Goal: Transaction & Acquisition: Purchase product/service

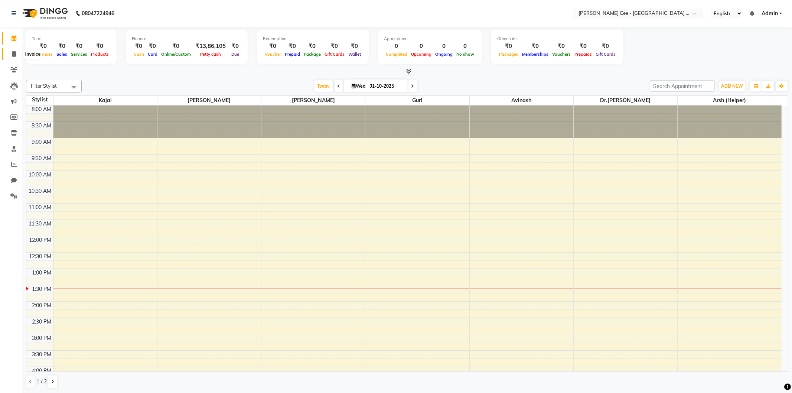
click at [13, 55] on icon at bounding box center [14, 54] width 4 height 6
select select "service"
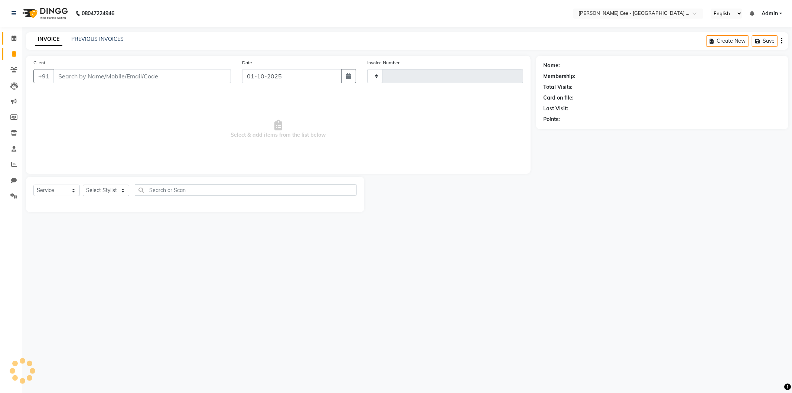
type input "2936"
select select "8239"
select select "product"
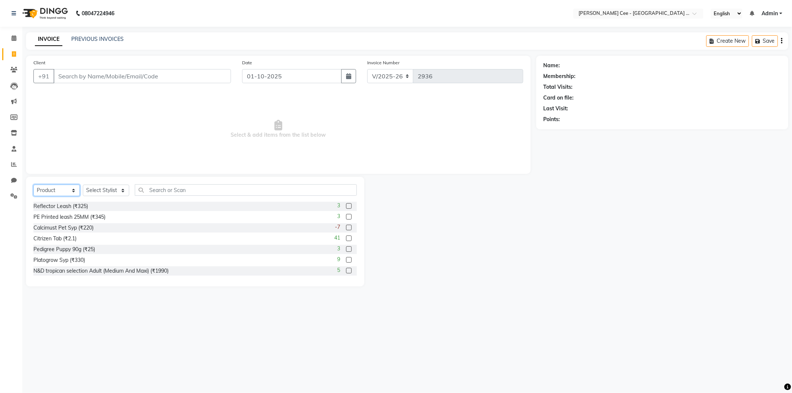
click at [64, 191] on select "Select Service Product Membership Package Voucher Prepaid Gift Card" at bounding box center [56, 191] width 46 height 12
click at [97, 82] on input "Client" at bounding box center [141, 76] width 177 height 14
type input "Kriday"
click at [196, 71] on button "Add Client" at bounding box center [212, 76] width 38 height 14
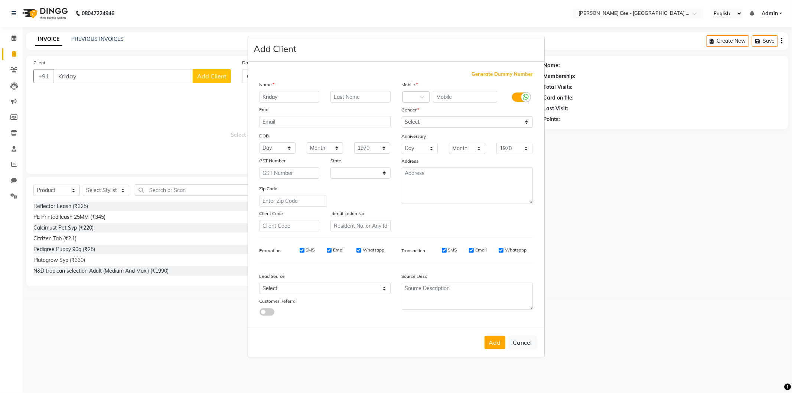
select select "22"
type input "Kriday (gucci)"
click at [340, 93] on input "text" at bounding box center [360, 97] width 60 height 12
click at [331, 93] on input "Beagle)" at bounding box center [360, 97] width 60 height 12
type input "Beagle"
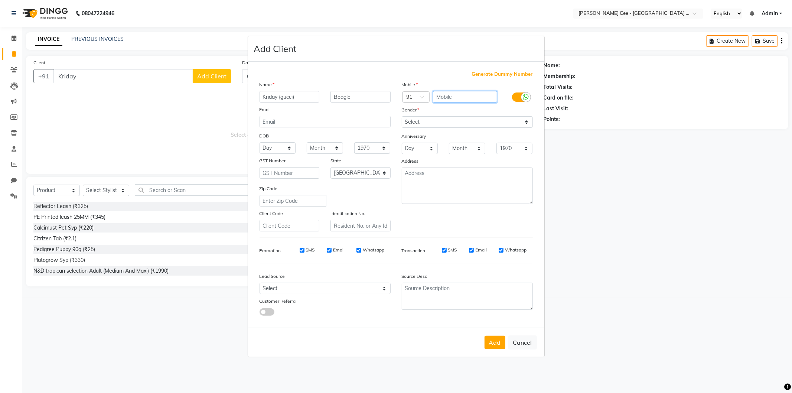
click at [437, 94] on input "text" at bounding box center [465, 97] width 64 height 12
type input "9878057500"
drag, startPoint x: 421, startPoint y: 120, endPoint x: 422, endPoint y: 127, distance: 7.1
click at [421, 120] on select "Select Male Female Other Prefer Not To Say" at bounding box center [467, 122] width 131 height 12
select select "male"
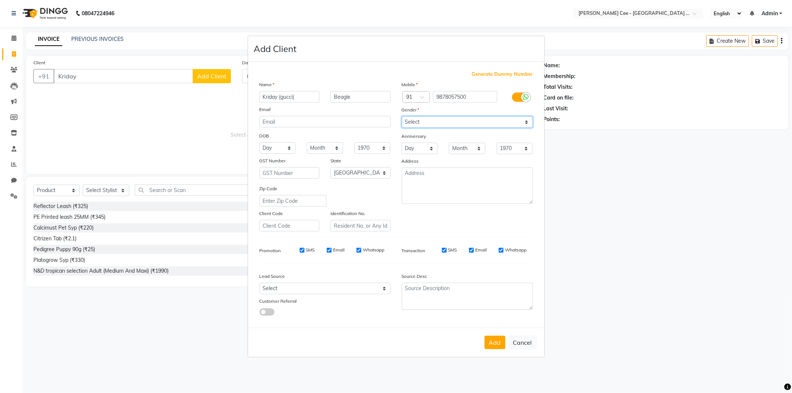
click at [402, 116] on select "Select Male Female Other Prefer Not To Say" at bounding box center [467, 122] width 131 height 12
click at [486, 339] on button "Add" at bounding box center [495, 342] width 21 height 13
type input "9878057500"
select select
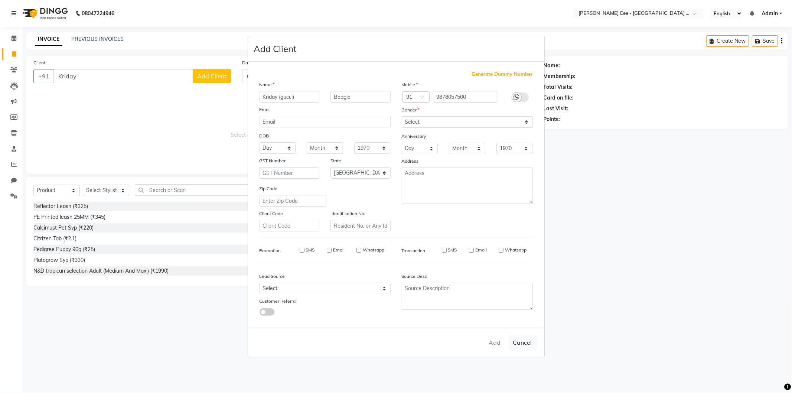
select select
select select "null"
select select
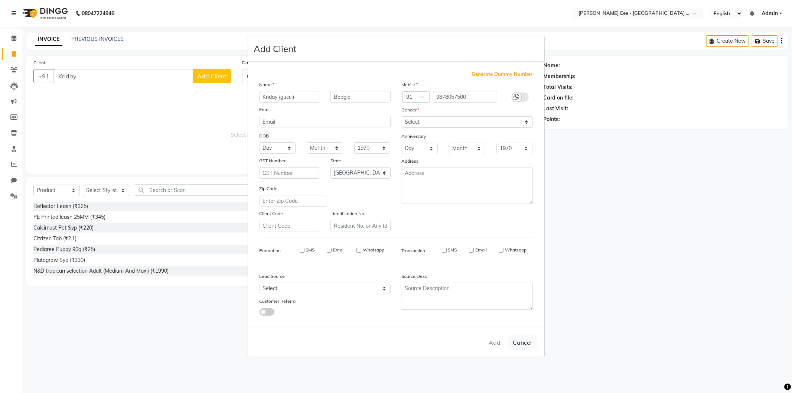
select select
checkbox input "false"
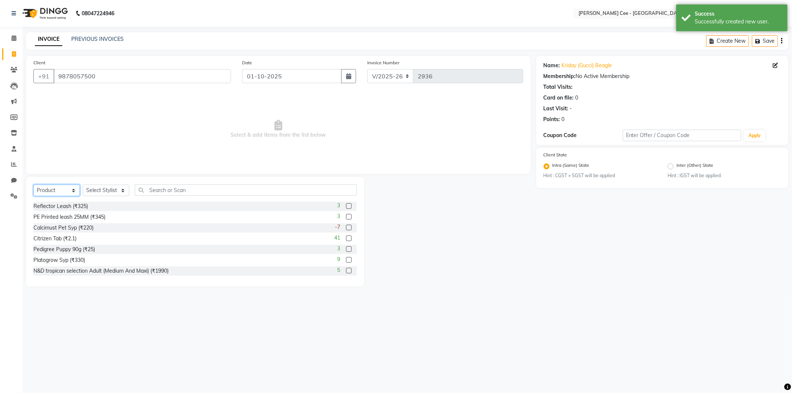
click at [66, 190] on select "Select Service Product Membership Package Voucher Prepaid Gift Card" at bounding box center [56, 191] width 46 height 12
select select "service"
click at [33, 185] on select "Select Service Product Membership Package Voucher Prepaid Gift Card" at bounding box center [56, 191] width 46 height 12
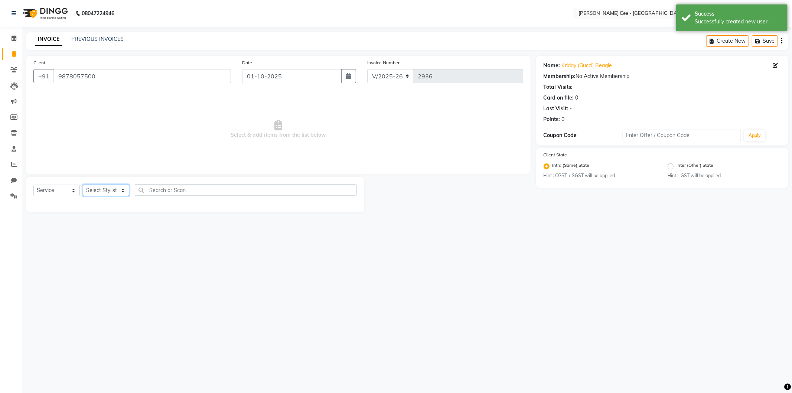
click at [91, 191] on select "Select Stylist Arsh (Helper) Avinash [PERSON_NAME] [PERSON_NAME] [PERSON_NAME] …" at bounding box center [106, 191] width 46 height 12
select select "80158"
click at [83, 185] on select "Select Stylist Arsh (Helper) Avinash [PERSON_NAME] [PERSON_NAME] [PERSON_NAME] …" at bounding box center [106, 191] width 46 height 12
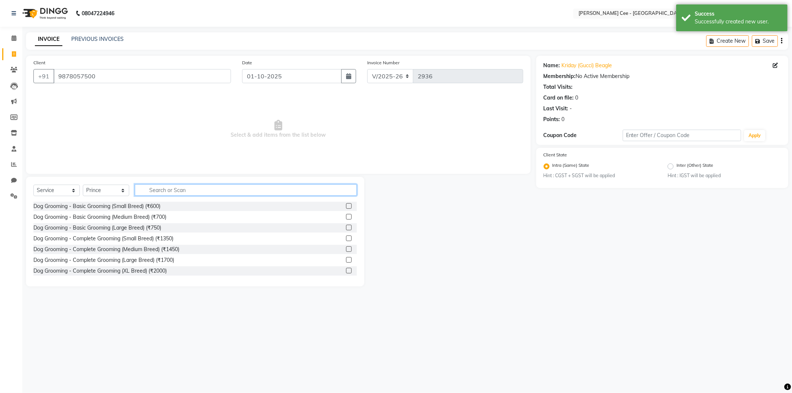
click at [166, 191] on input "text" at bounding box center [246, 190] width 222 height 12
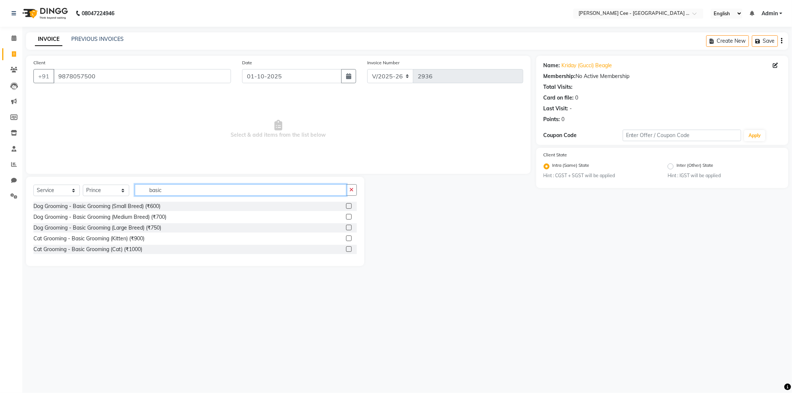
type input "basic"
click at [348, 217] on label at bounding box center [349, 217] width 6 height 6
click at [348, 217] on input "checkbox" at bounding box center [348, 217] width 5 height 5
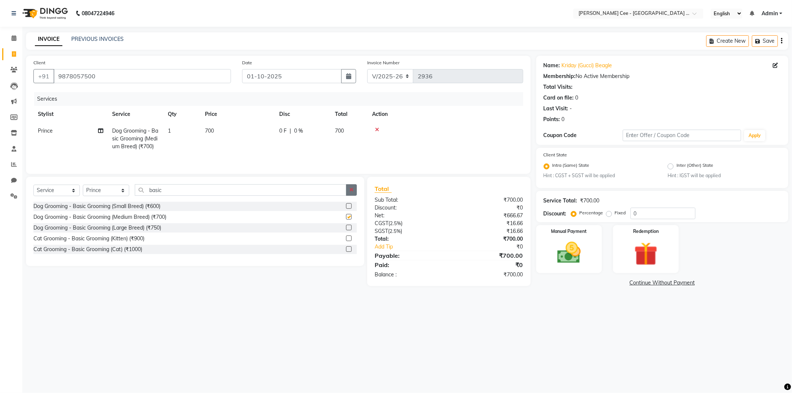
checkbox input "false"
click at [350, 191] on icon "button" at bounding box center [351, 189] width 4 height 5
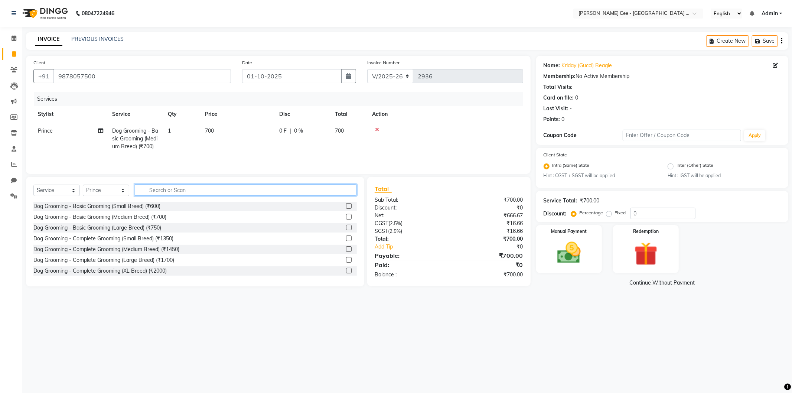
click at [189, 194] on input "text" at bounding box center [246, 190] width 222 height 12
click at [66, 194] on select "Select Service Product Membership Package Voucher Prepaid Gift Card" at bounding box center [56, 191] width 46 height 12
select select "product"
click at [33, 185] on select "Select Service Product Membership Package Voucher Prepaid Gift Card" at bounding box center [56, 191] width 46 height 12
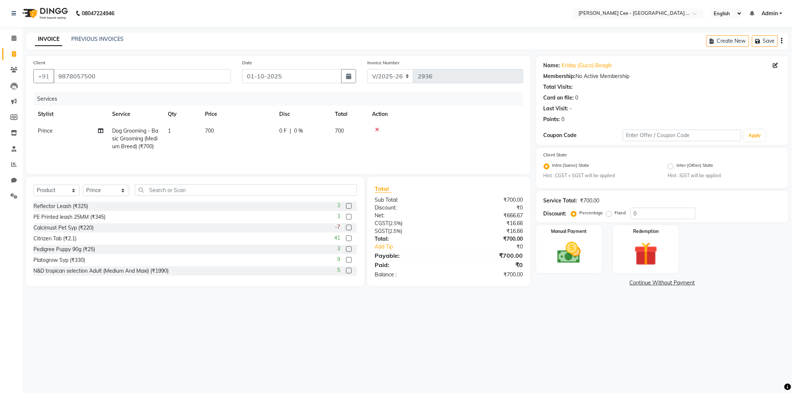
click at [133, 194] on div "Select Service Product Membership Package Voucher Prepaid Gift Card Select Styl…" at bounding box center [194, 192] width 323 height 17
click at [160, 194] on input "text" at bounding box center [246, 190] width 222 height 12
click at [160, 193] on input "text" at bounding box center [246, 190] width 222 height 12
type input "6942133301361"
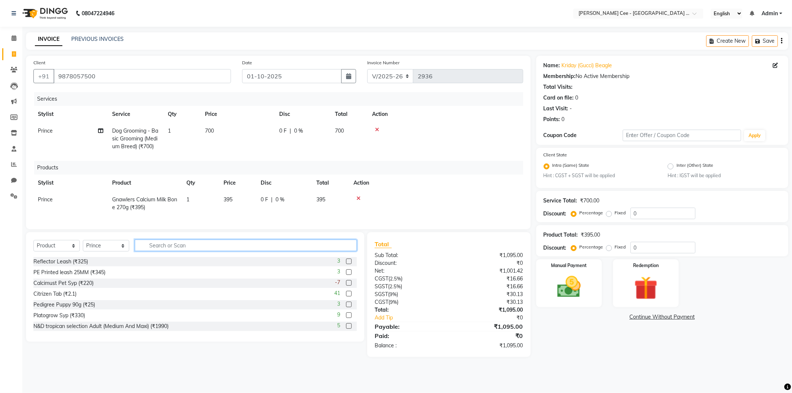
click at [166, 246] on input "text" at bounding box center [246, 246] width 222 height 12
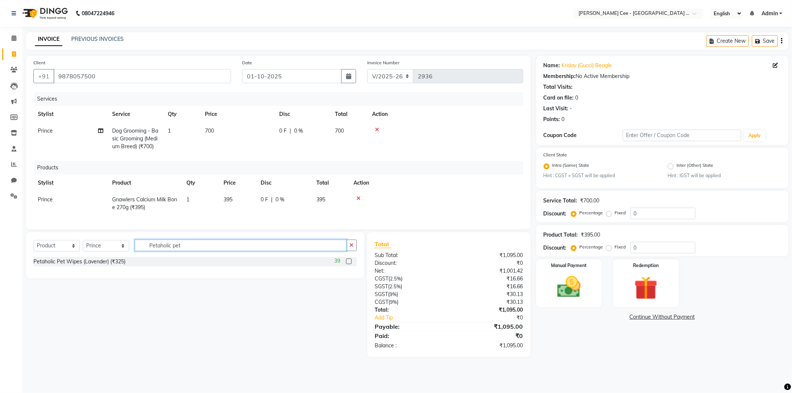
type input "Petaholic pet"
click at [347, 264] on label at bounding box center [349, 261] width 6 height 6
click at [347, 264] on input "checkbox" at bounding box center [348, 261] width 5 height 5
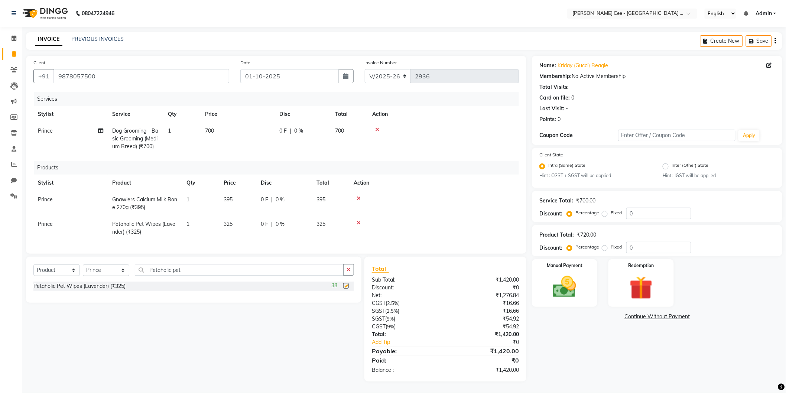
checkbox input "false"
click at [261, 199] on span "0 F" at bounding box center [264, 200] width 7 height 8
select select "80158"
click at [261, 199] on input "0" at bounding box center [272, 202] width 22 height 12
type input "95"
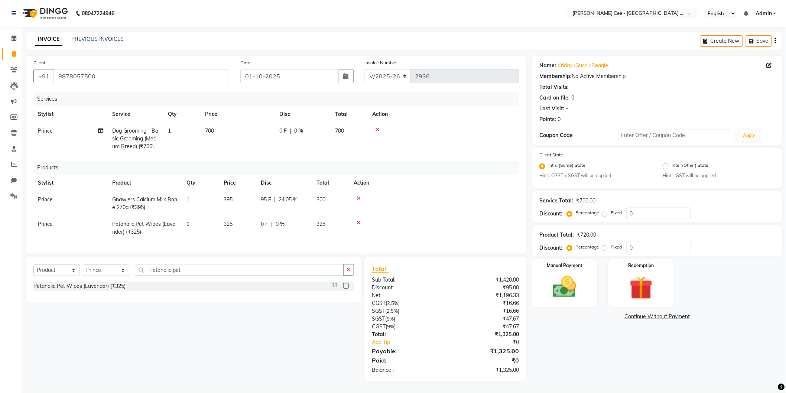
click at [428, 176] on th "Action" at bounding box center [434, 183] width 170 height 17
click at [260, 225] on td "0 F | 0 %" at bounding box center [284, 228] width 56 height 25
select select "80158"
click at [263, 227] on input "0" at bounding box center [272, 226] width 22 height 12
click at [281, 227] on span "0 %" at bounding box center [280, 224] width 9 height 8
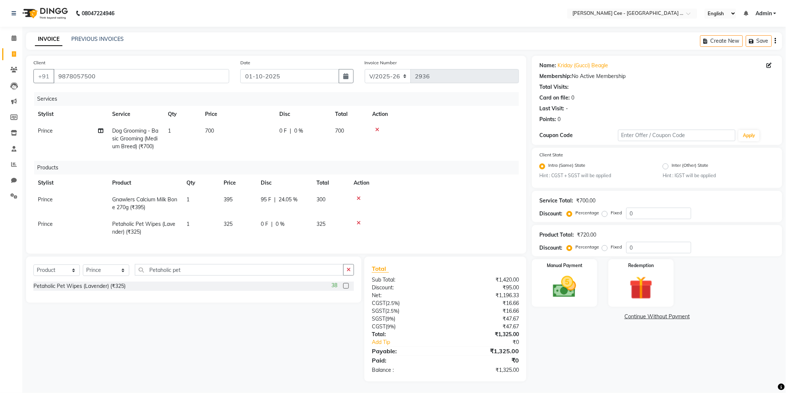
select select "80158"
click at [294, 228] on input "0" at bounding box center [304, 226] width 22 height 12
type input "20"
click at [403, 180] on th "Action" at bounding box center [440, 183] width 157 height 17
click at [190, 276] on input "Petaholic pet" at bounding box center [239, 270] width 209 height 12
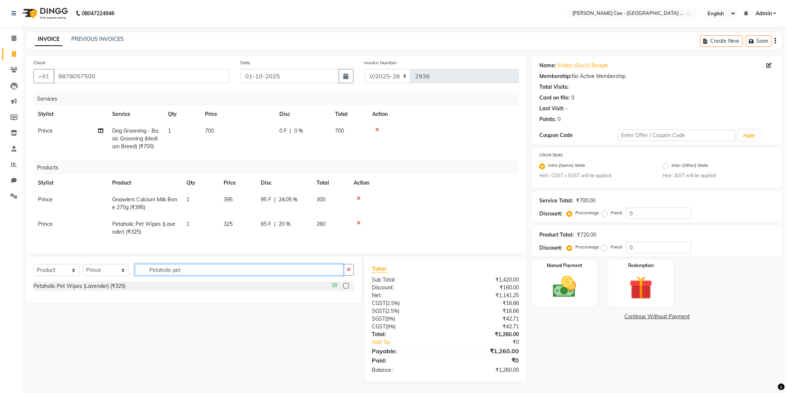
click at [190, 276] on input "Petaholic pet" at bounding box center [239, 270] width 209 height 12
type input "paw butt"
drag, startPoint x: 345, startPoint y: 292, endPoint x: 316, endPoint y: 277, distance: 32.9
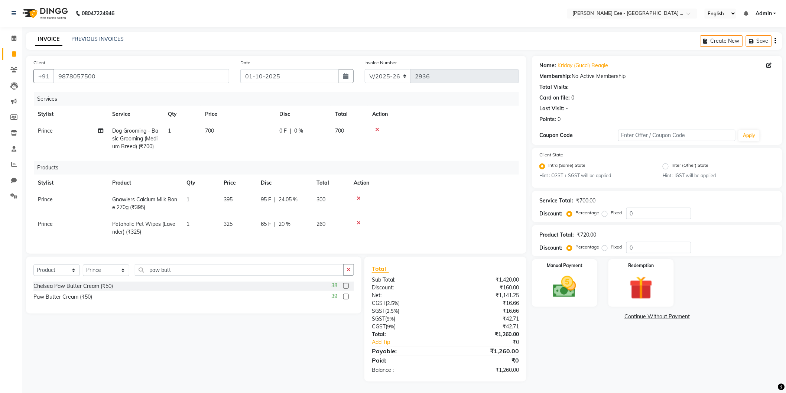
click at [345, 289] on label at bounding box center [346, 286] width 6 height 6
click at [345, 289] on input "checkbox" at bounding box center [345, 286] width 5 height 5
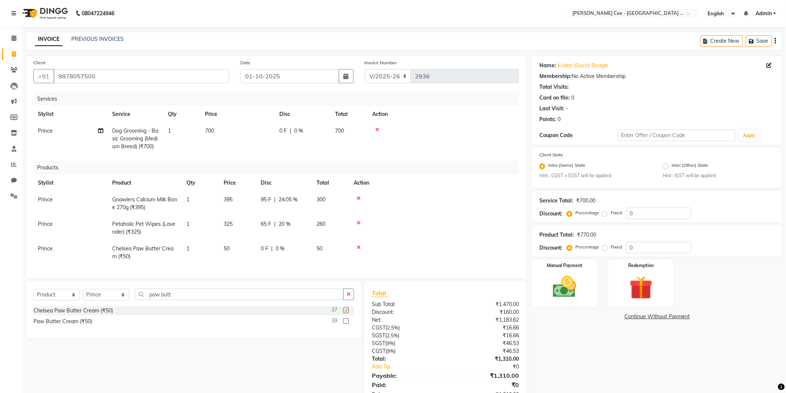
checkbox input "false"
click at [39, 199] on span "Prince" at bounding box center [45, 199] width 15 height 7
select select "80158"
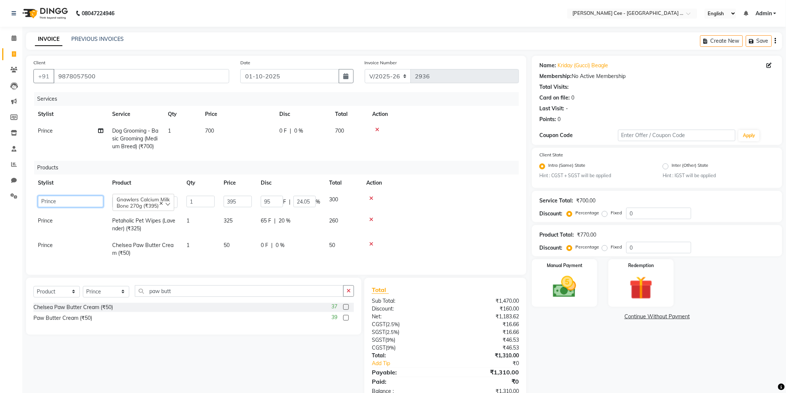
drag, startPoint x: 53, startPoint y: 200, endPoint x: 58, endPoint y: 203, distance: 5.6
click at [53, 200] on select "Arsh (Helper) Avinash Dr Kamalpreet Kaur Dr.Simran Guri Jashanpreet Singh Kajal…" at bounding box center [70, 202] width 65 height 12
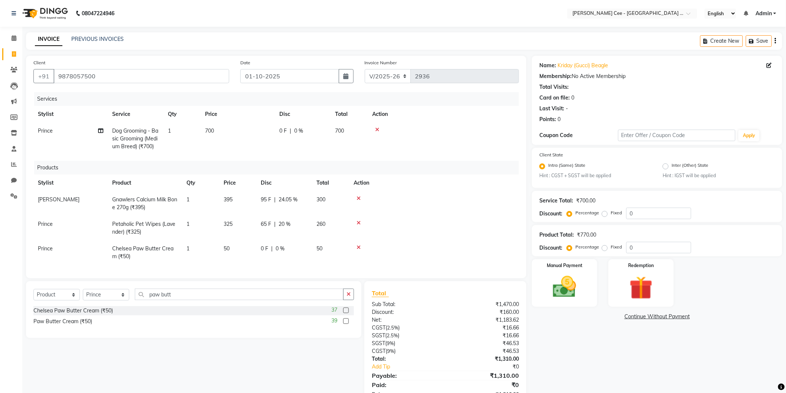
click at [50, 226] on span "Prince" at bounding box center [45, 224] width 15 height 7
select select "80158"
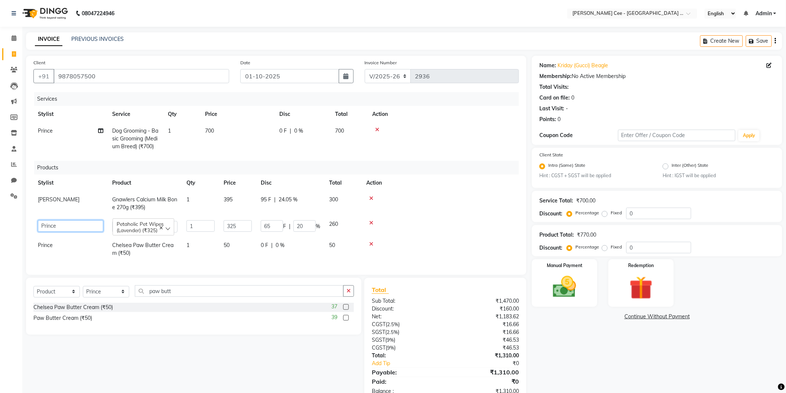
drag, startPoint x: 56, startPoint y: 227, endPoint x: 57, endPoint y: 231, distance: 4.9
click at [56, 227] on select "Arsh (Helper) Avinash Dr Kamalpreet Kaur Dr.Simran Guri Jashanpreet Singh Kajal…" at bounding box center [70, 226] width 65 height 12
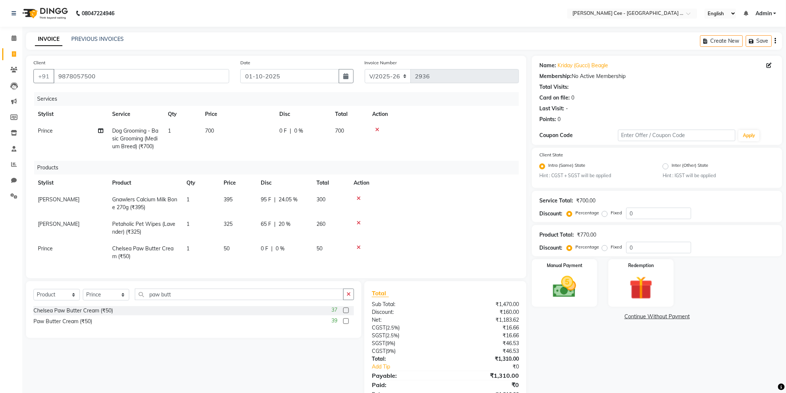
click at [47, 244] on td "Prince" at bounding box center [70, 252] width 74 height 25
select select "80158"
click at [47, 244] on td "Arsh (Helper) Avinash Dr Kamalpreet Kaur Dr.Simran Guri Jashanpreet Singh Kajal…" at bounding box center [70, 250] width 74 height 21
click at [57, 248] on select "Arsh (Helper) Avinash Dr Kamalpreet Kaur Dr.Simran Guri Jashanpreet Singh Kajal…" at bounding box center [70, 251] width 65 height 12
click at [422, 202] on td at bounding box center [434, 203] width 170 height 25
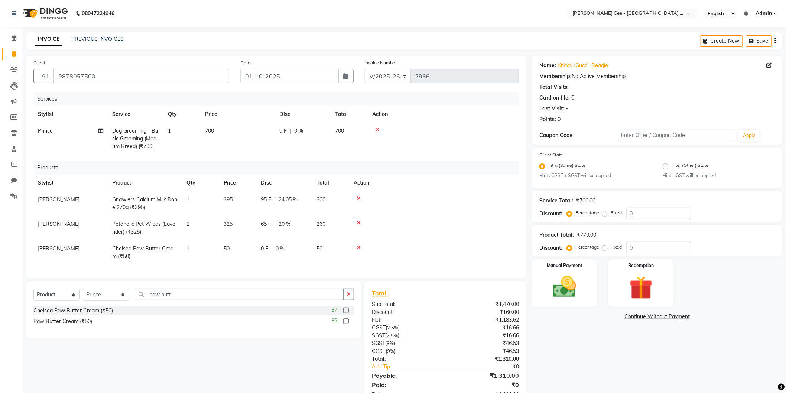
scroll to position [24, 0]
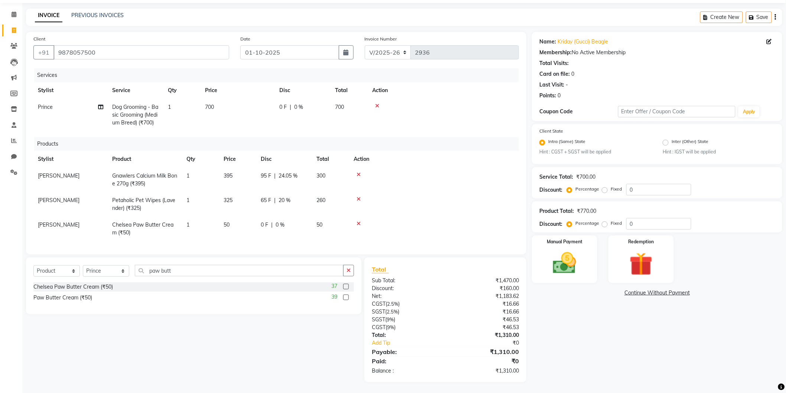
click at [281, 110] on span "0 F" at bounding box center [282, 107] width 7 height 8
select select "80158"
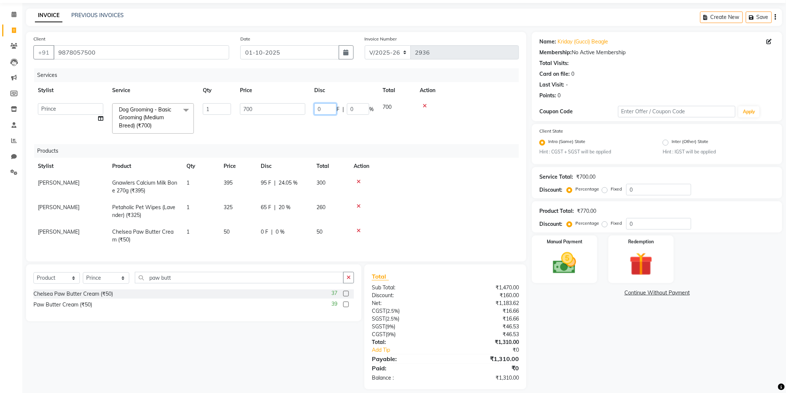
click at [315, 107] on input "0" at bounding box center [325, 109] width 22 height 12
type input "10"
click at [411, 181] on td at bounding box center [434, 187] width 170 height 25
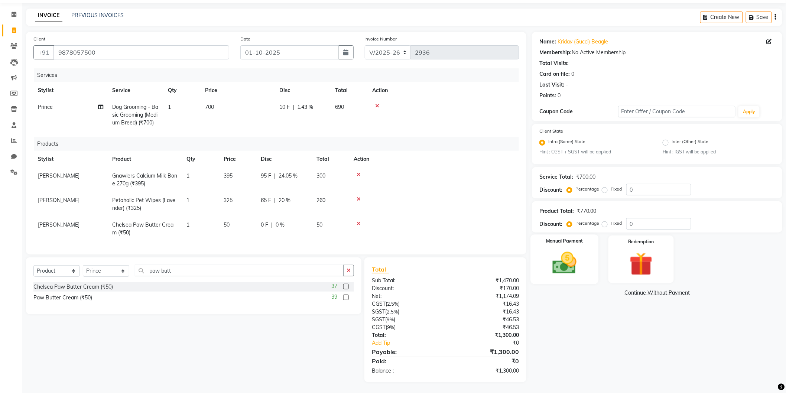
click at [587, 261] on div "Manual Payment" at bounding box center [565, 259] width 68 height 49
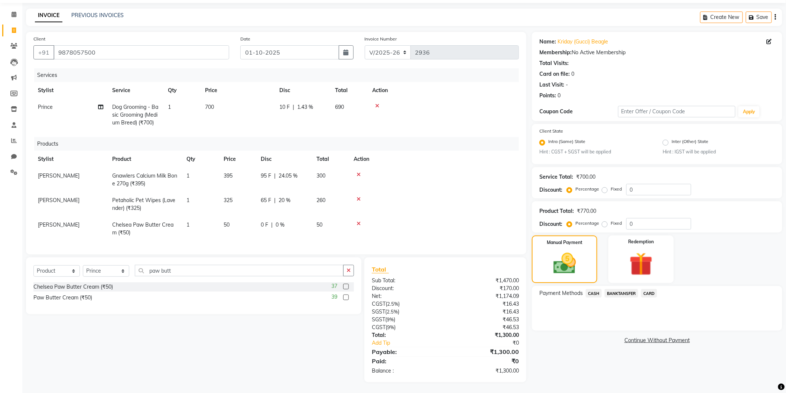
click at [592, 294] on span "CASH" at bounding box center [594, 293] width 16 height 9
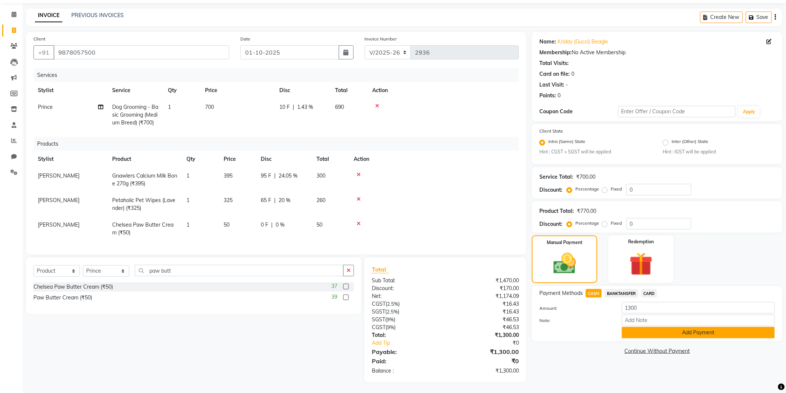
click at [640, 332] on button "Add Payment" at bounding box center [698, 333] width 153 height 12
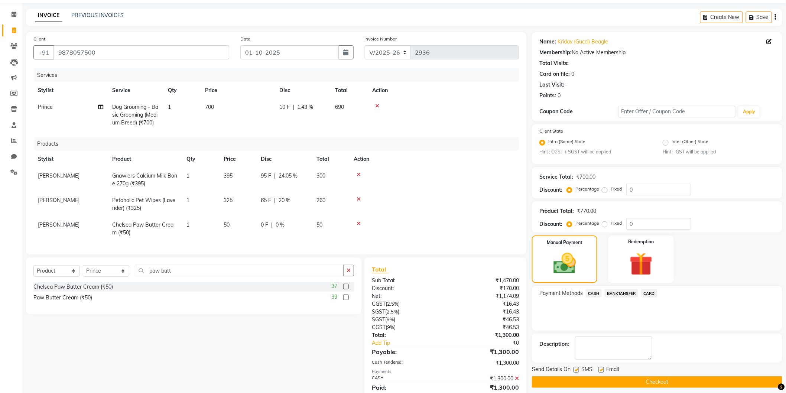
click at [597, 384] on button "Checkout" at bounding box center [657, 382] width 250 height 12
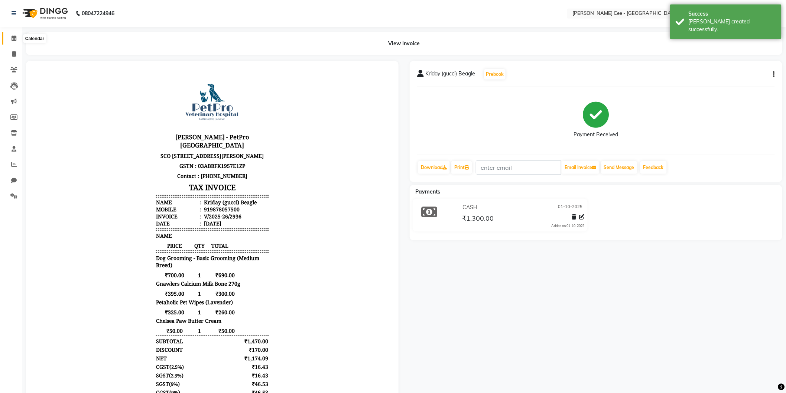
click at [12, 41] on icon at bounding box center [14, 38] width 5 height 6
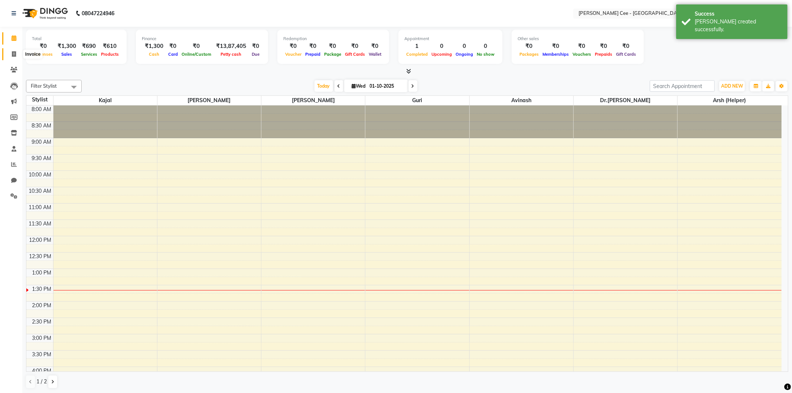
click at [12, 56] on icon at bounding box center [14, 54] width 4 height 6
select select "service"
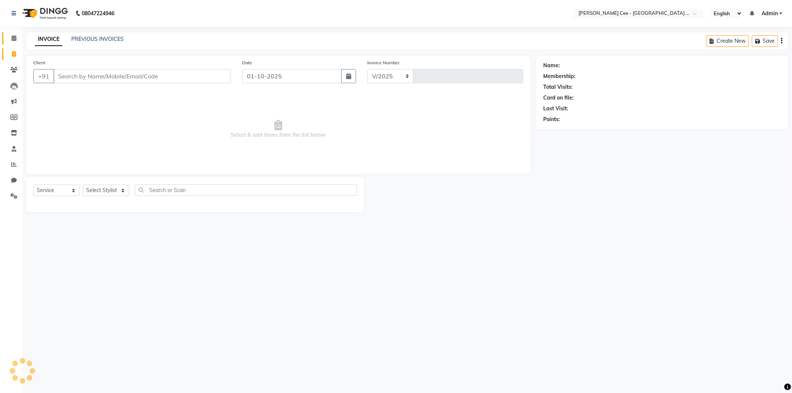
select select "8239"
type input "2937"
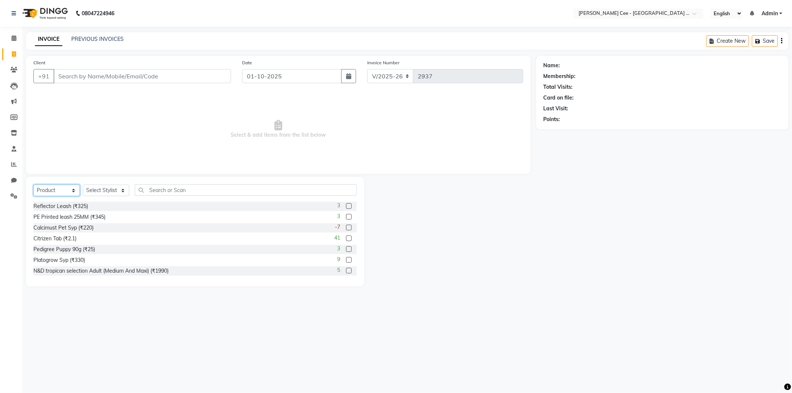
click at [58, 193] on select "Select Service Product Membership Package Voucher Prepaid Gift Card" at bounding box center [56, 191] width 46 height 12
select select "service"
click at [33, 185] on select "Select Service Product Membership Package Voucher Prepaid Gift Card" at bounding box center [56, 191] width 46 height 12
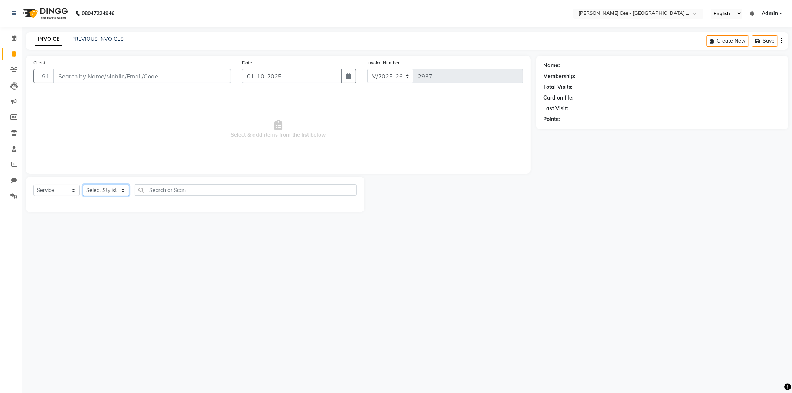
click at [101, 189] on select "Select Stylist Arsh (Helper) Avinash [PERSON_NAME] [PERSON_NAME] [PERSON_NAME] …" at bounding box center [106, 191] width 46 height 12
select select "93057"
click at [83, 185] on select "Select Stylist Arsh (Helper) Avinash [PERSON_NAME] [PERSON_NAME] [PERSON_NAME] …" at bounding box center [106, 191] width 46 height 12
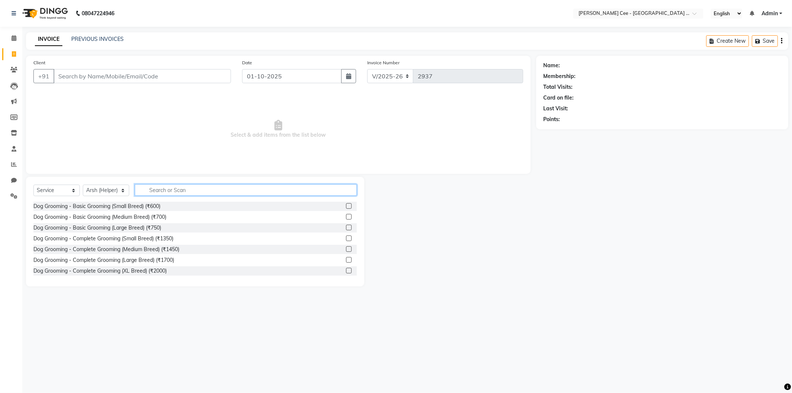
click at [146, 189] on input "text" at bounding box center [246, 190] width 222 height 12
type input "bAth"
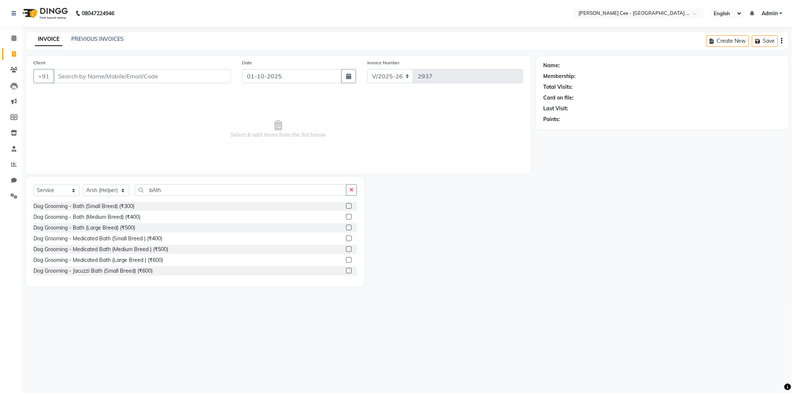
click at [346, 229] on label at bounding box center [349, 228] width 6 height 6
click at [346, 229] on input "checkbox" at bounding box center [348, 227] width 5 height 5
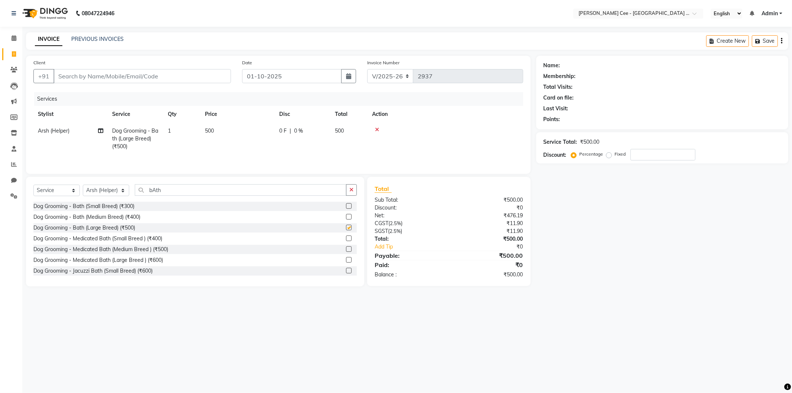
checkbox input "false"
click at [97, 81] on input "Client" at bounding box center [141, 76] width 177 height 14
type input "d"
type input "0"
type input "d"
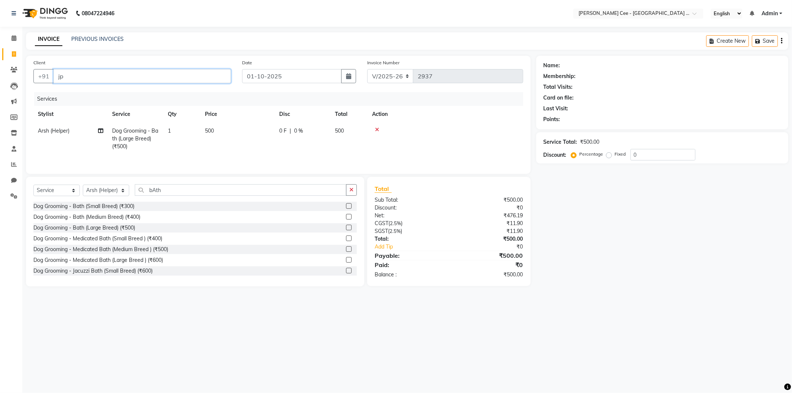
type input "j"
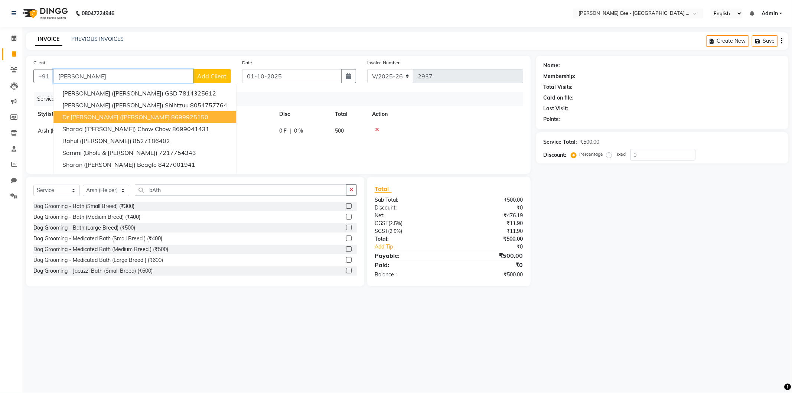
click at [82, 113] on span "Dr Jp singh (Sam) Chow chow" at bounding box center [115, 116] width 107 height 7
type input "8699925150"
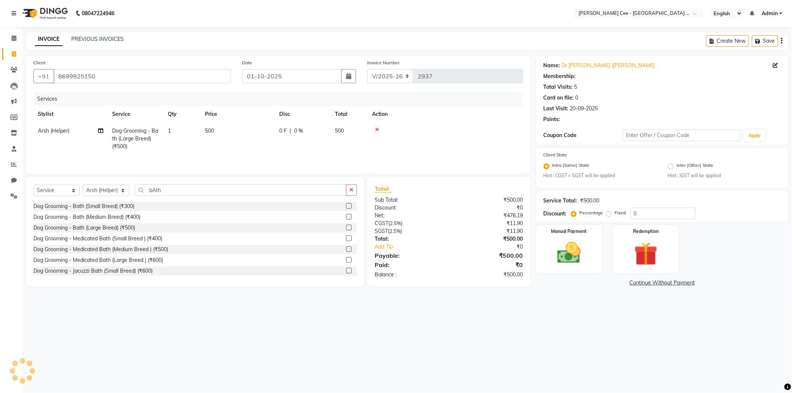
radio input "false"
radio input "true"
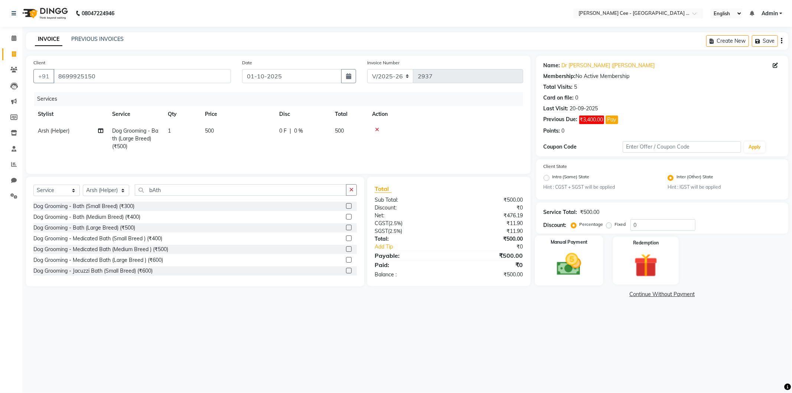
click at [573, 257] on img at bounding box center [569, 264] width 40 height 28
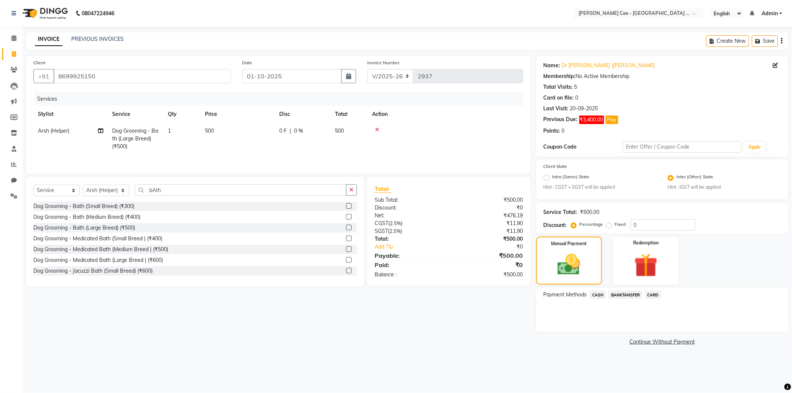
click at [655, 342] on link "Continue Without Payment" at bounding box center [662, 342] width 249 height 8
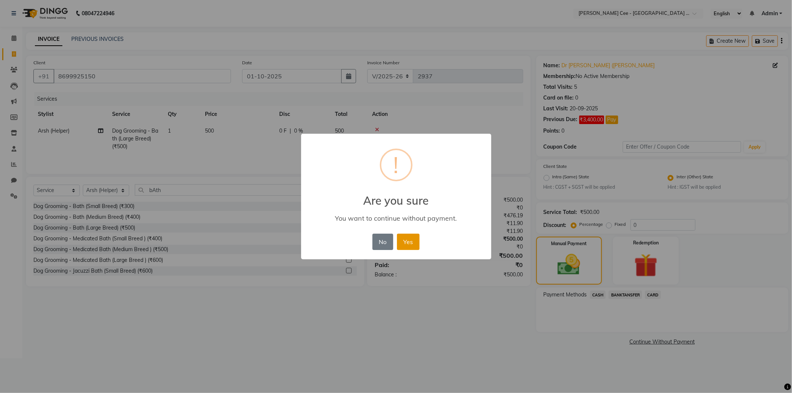
click at [411, 242] on button "Yes" at bounding box center [408, 242] width 23 height 16
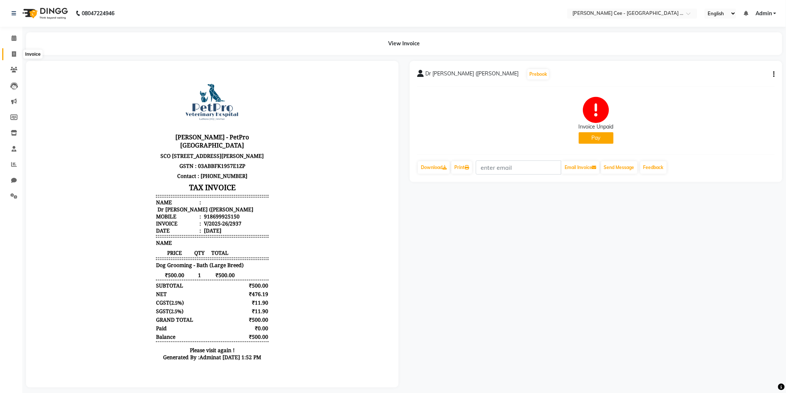
click at [15, 56] on icon at bounding box center [14, 54] width 4 height 6
select select "service"
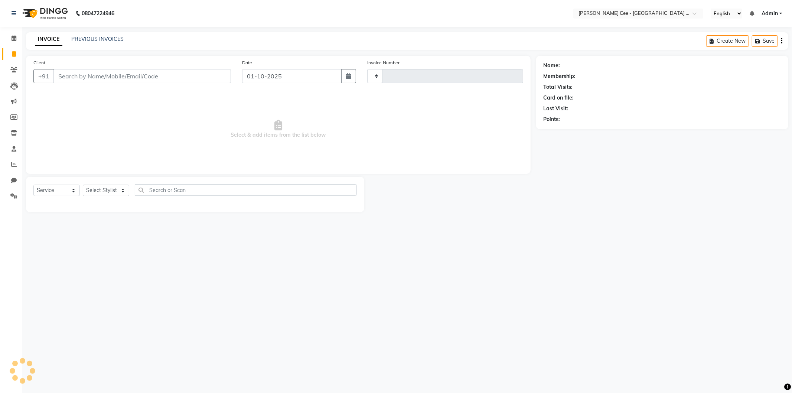
type input "2938"
select select "8239"
select select "product"
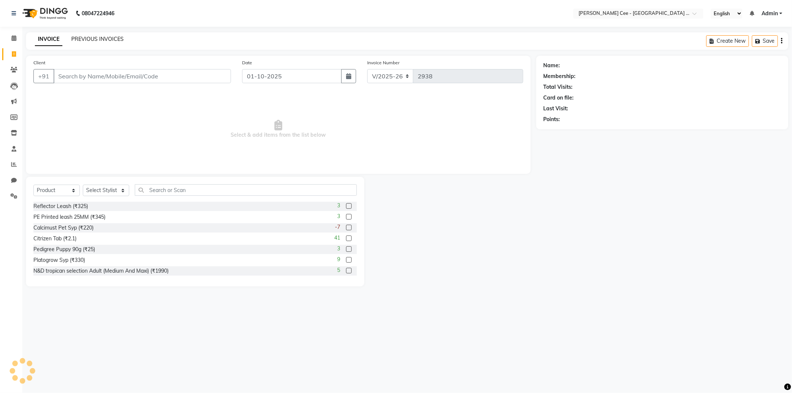
click at [102, 37] on link "PREVIOUS INVOICES" at bounding box center [97, 39] width 52 height 7
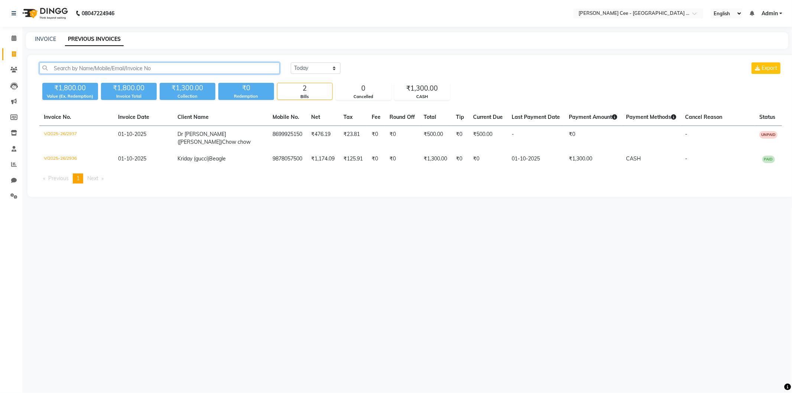
click at [118, 69] on input "text" at bounding box center [159, 68] width 240 height 12
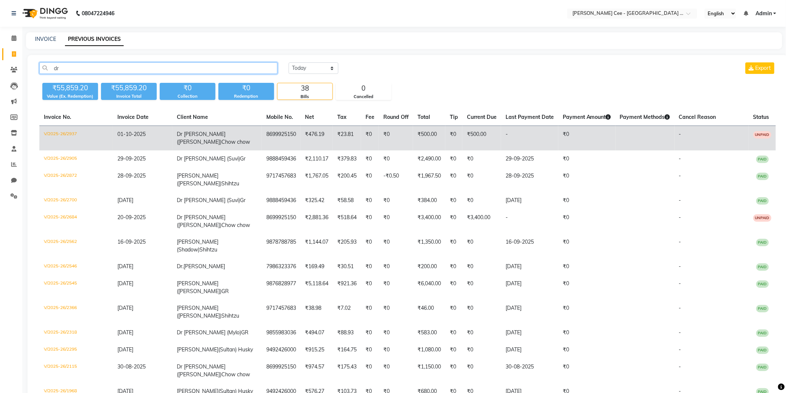
type input "dr"
drag, startPoint x: 261, startPoint y: 132, endPoint x: 292, endPoint y: 139, distance: 31.9
click at [292, 139] on td "8699925150" at bounding box center [281, 138] width 39 height 25
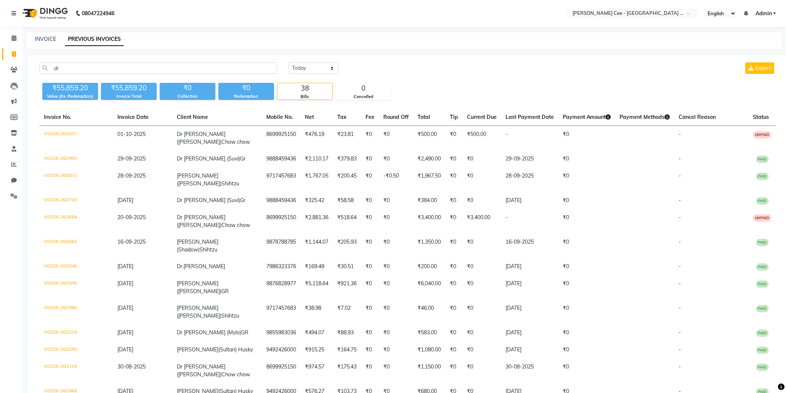
click at [388, 73] on div "Today Yesterday Custom Range Export" at bounding box center [532, 68] width 487 height 12
click at [314, 67] on select "Today Yesterday Custom Range" at bounding box center [314, 68] width 50 height 12
drag, startPoint x: 371, startPoint y: 58, endPoint x: 290, endPoint y: 11, distance: 94.1
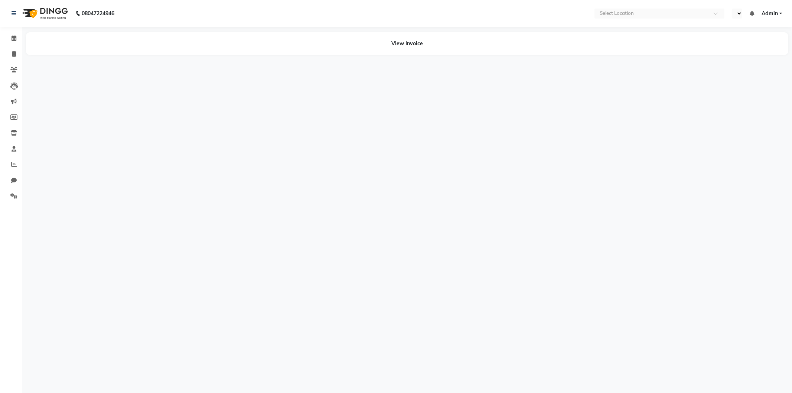
select select "en"
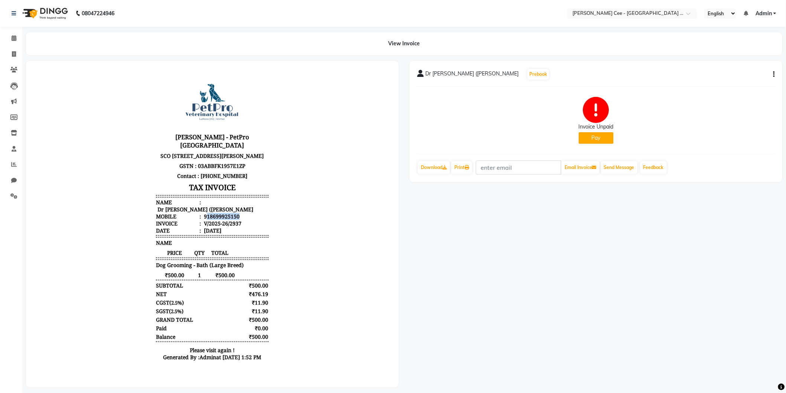
drag, startPoint x: 201, startPoint y: 222, endPoint x: 256, endPoint y: 224, distance: 55.0
click at [256, 219] on li "Mobile : 918699925150" at bounding box center [212, 215] width 112 height 7
click at [255, 212] on li "Name : Dr Jp singh (Sam) Chow chow" at bounding box center [212, 205] width 112 height 14
drag, startPoint x: 197, startPoint y: 223, endPoint x: 261, endPoint y: 223, distance: 64.2
click at [261, 219] on li "Mobile : 918699925150" at bounding box center [212, 215] width 112 height 7
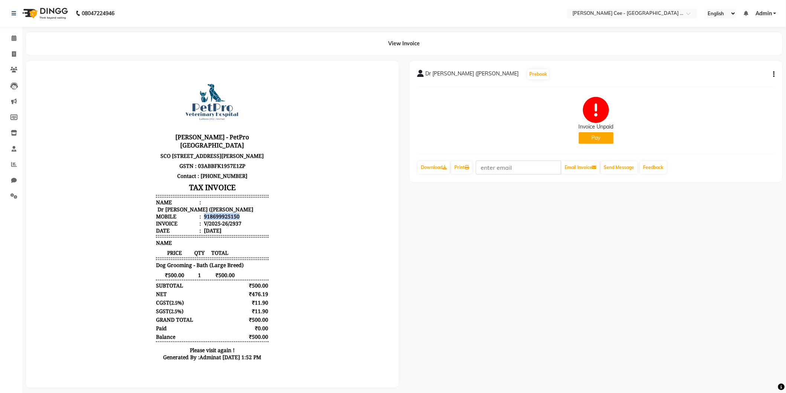
copy div "918699925150"
click at [11, 51] on span at bounding box center [13, 54] width 13 height 9
select select "service"
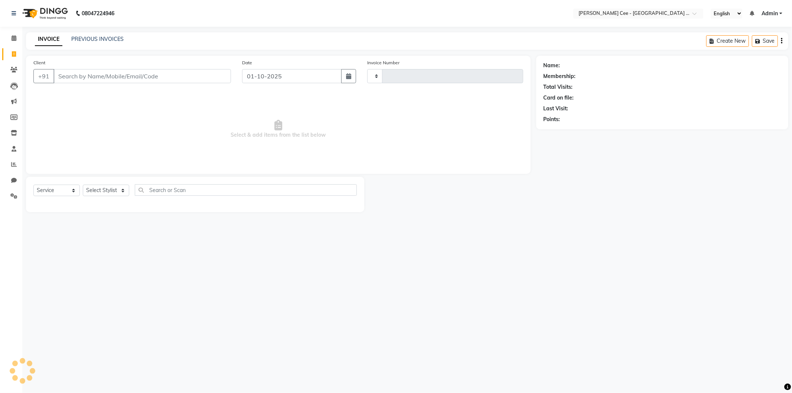
type input "2938"
select select "8239"
click at [93, 39] on link "PREVIOUS INVOICES" at bounding box center [97, 39] width 52 height 7
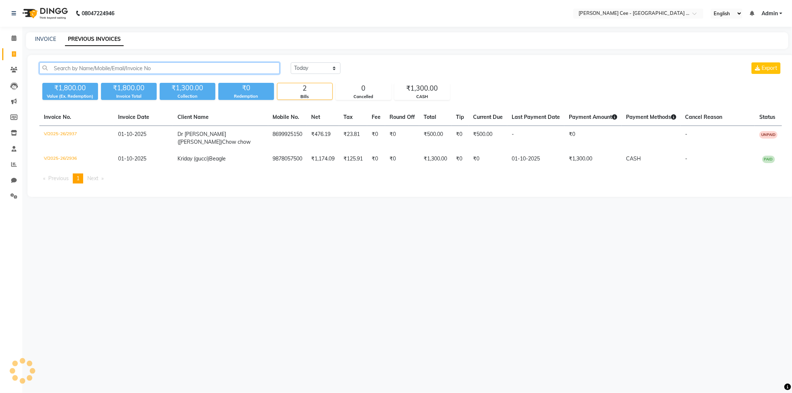
click at [96, 70] on input "text" at bounding box center [159, 68] width 240 height 12
paste input "918699925150"
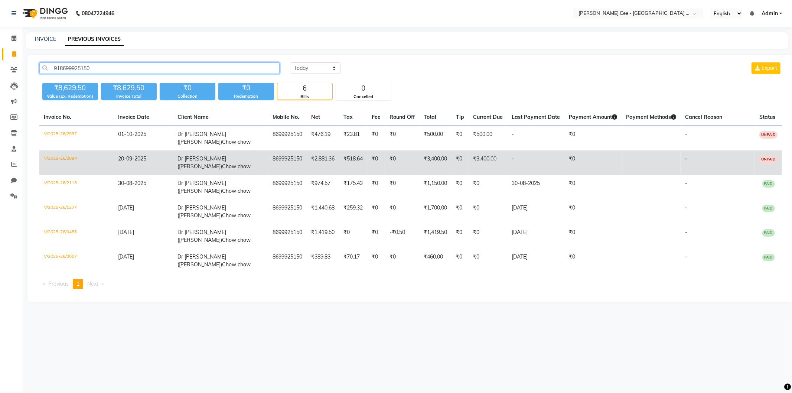
type input "918699925150"
click at [290, 150] on td "8699925150" at bounding box center [287, 162] width 39 height 25
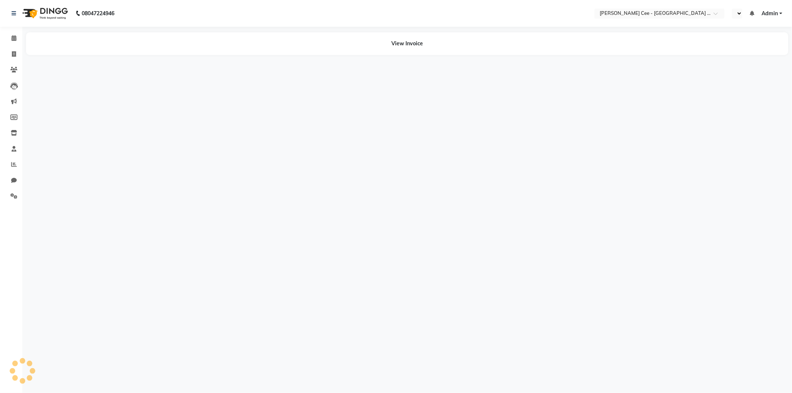
select select "en"
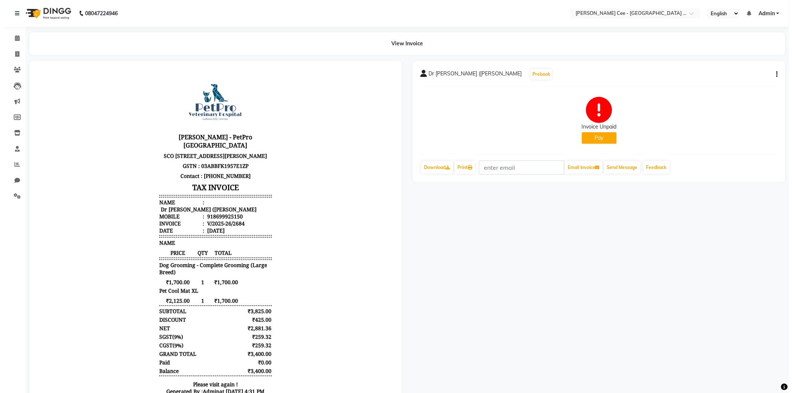
scroll to position [45, 0]
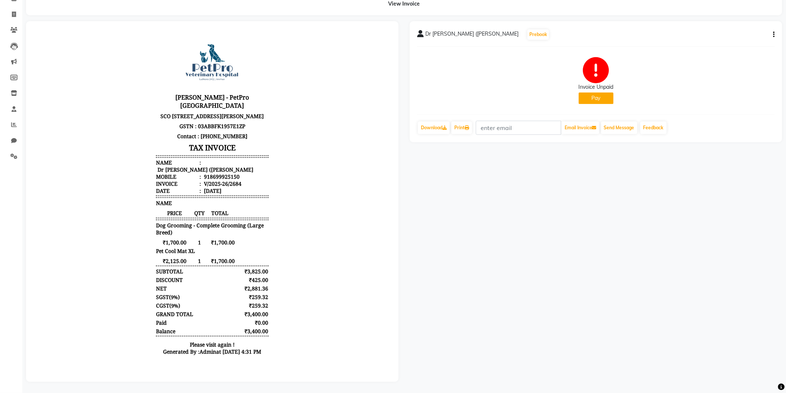
click at [587, 92] on button "Pay" at bounding box center [596, 98] width 35 height 12
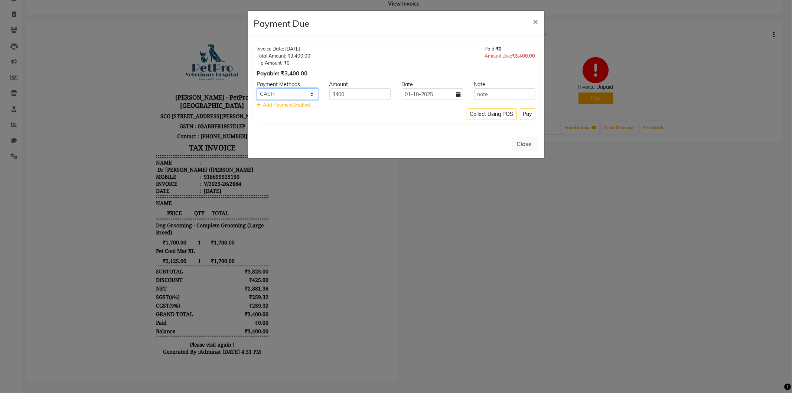
click at [310, 92] on select "CASH BANKTANSFER CARD" at bounding box center [287, 94] width 61 height 12
select select "121"
click at [257, 88] on select "CASH BANKTANSFER CARD" at bounding box center [287, 94] width 61 height 12
click at [524, 116] on button "Pay" at bounding box center [528, 114] width 16 height 12
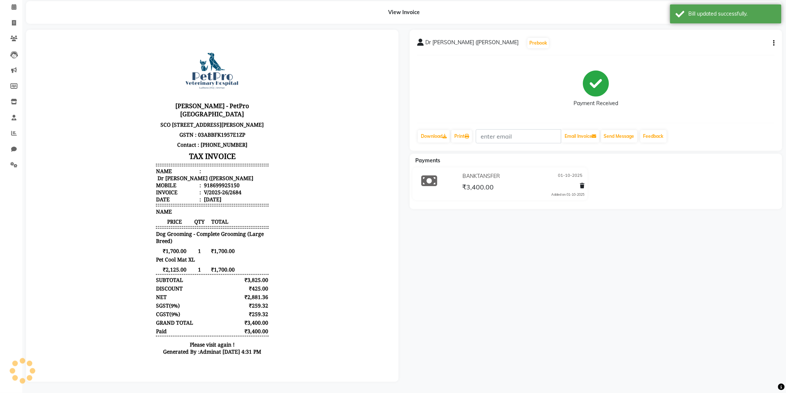
scroll to position [0, 0]
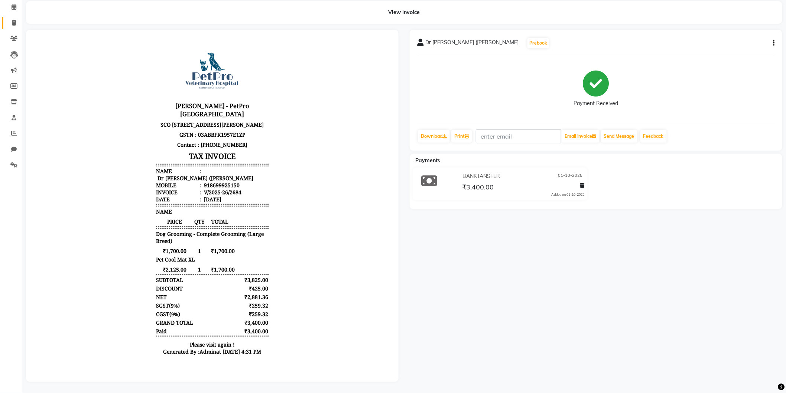
click at [13, 22] on link "Invoice" at bounding box center [11, 23] width 18 height 12
select select "service"
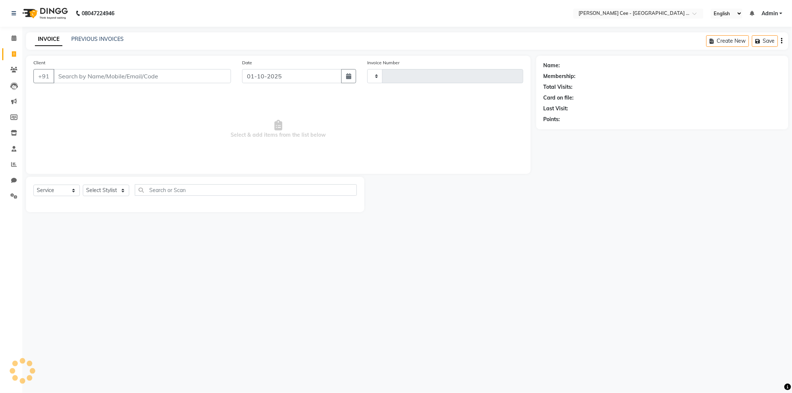
type input "2938"
select select "8239"
select select "product"
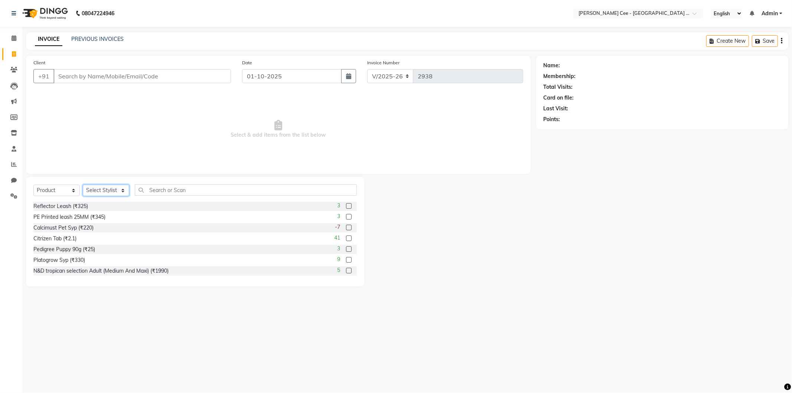
click at [100, 192] on select "Select Stylist Arsh (Helper) Avinash Dr Kamalpreet Kaur Dr.Simran Guri Jashanpr…" at bounding box center [106, 191] width 46 height 12
select select "80154"
click at [83, 185] on select "Select Stylist Arsh (Helper) Avinash Dr Kamalpreet Kaur Dr.Simran Guri Jashanpr…" at bounding box center [106, 191] width 46 height 12
click at [167, 196] on div "Select Service Product Membership Package Voucher Prepaid Gift Card Select Styl…" at bounding box center [194, 192] width 323 height 17
click at [162, 187] on input "text" at bounding box center [246, 190] width 222 height 12
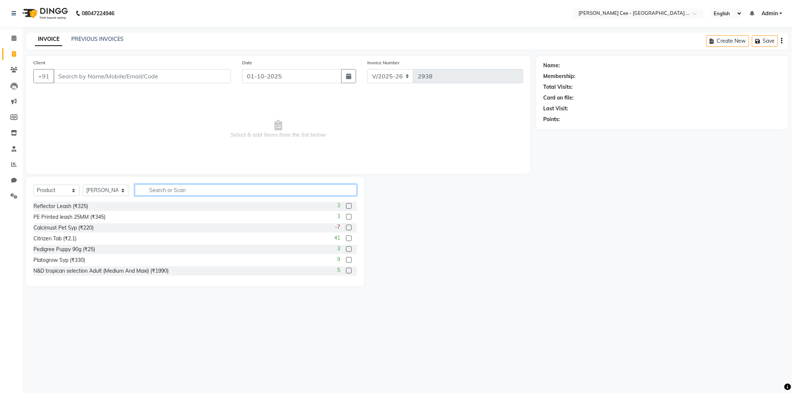
click at [176, 191] on input "text" at bounding box center [246, 190] width 222 height 12
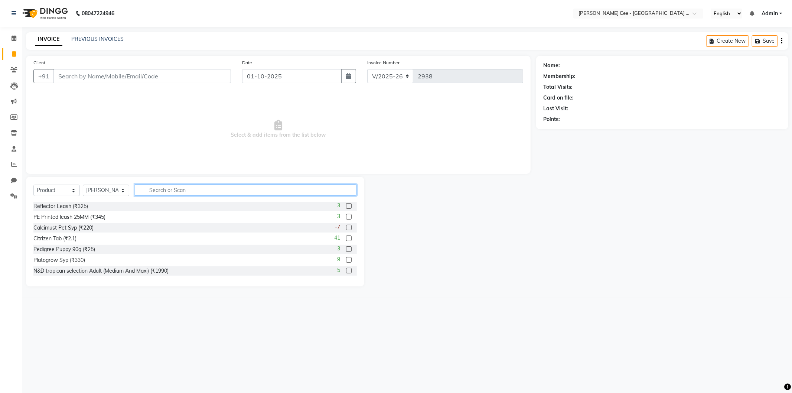
click at [176, 191] on input "text" at bounding box center [246, 190] width 222 height 12
click at [188, 188] on input "text" at bounding box center [246, 190] width 222 height 12
type input "8851759459043"
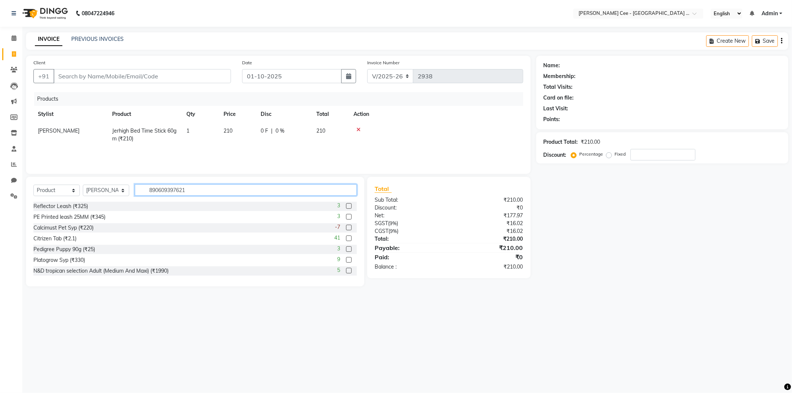
type input "8906093976210"
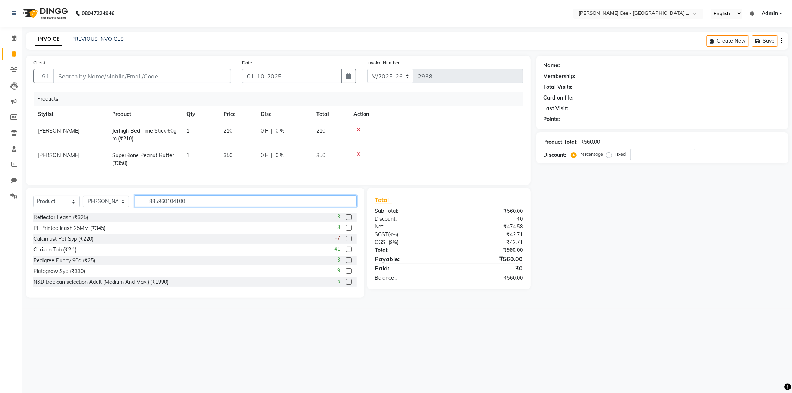
type input "8859601041002"
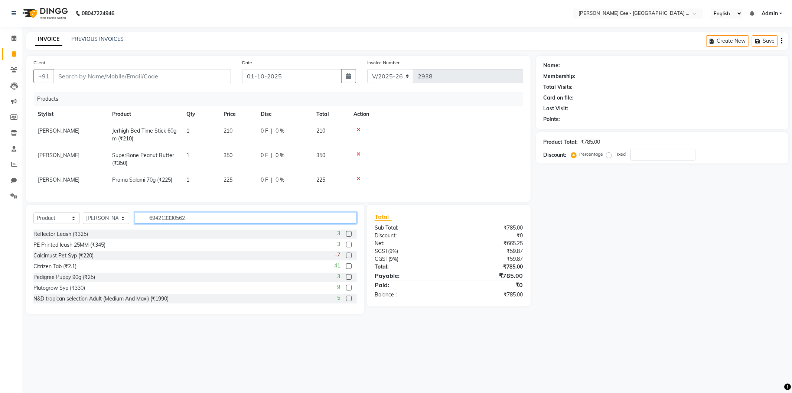
type input "6942133305628"
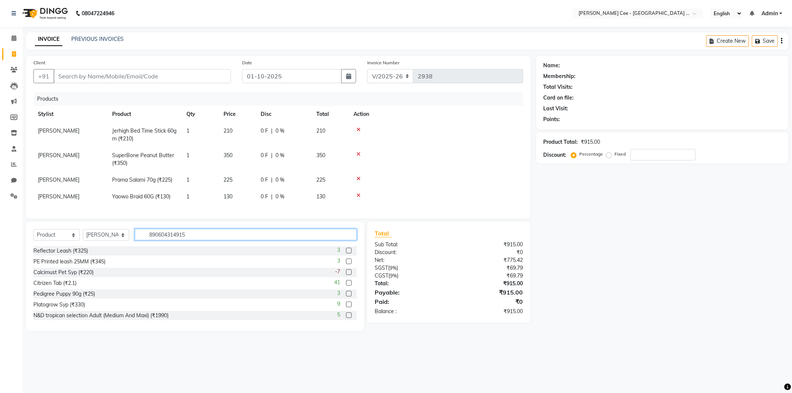
type input "8906043149152"
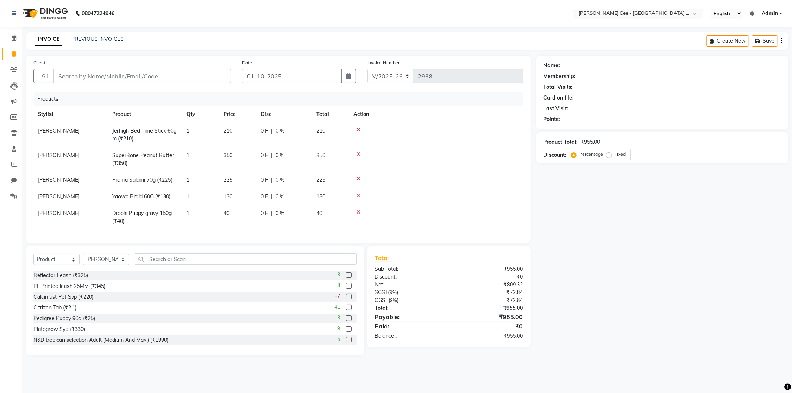
drag, startPoint x: 192, startPoint y: 214, endPoint x: 196, endPoint y: 203, distance: 12.0
click at [195, 206] on td "1" at bounding box center [200, 217] width 37 height 25
select select "80154"
click at [196, 203] on td "1" at bounding box center [200, 196] width 37 height 17
select select "80154"
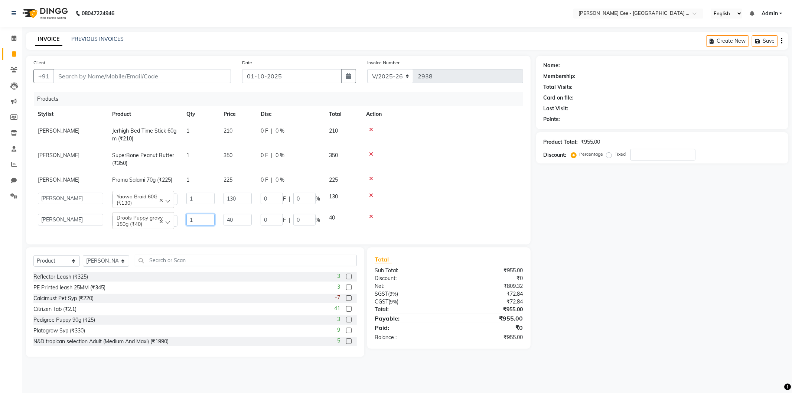
click at [190, 222] on input "1" at bounding box center [200, 220] width 28 height 12
click at [189, 220] on input "1" at bounding box center [200, 220] width 28 height 12
type input "6"
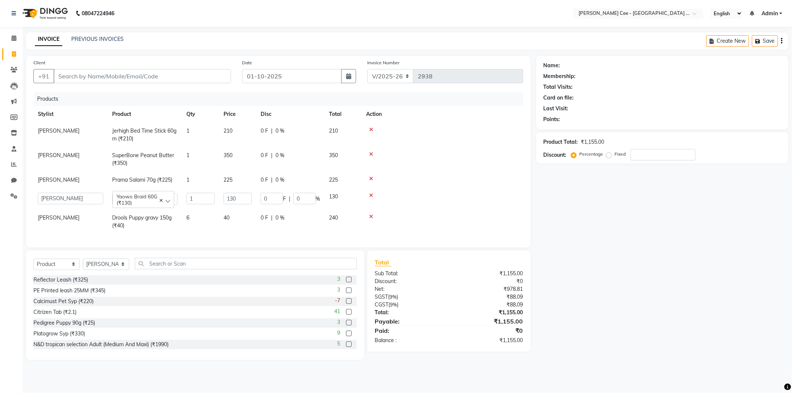
click at [429, 188] on td at bounding box center [443, 198] width 162 height 21
click at [101, 82] on input "Client" at bounding box center [141, 76] width 177 height 14
type input "j"
type input "0"
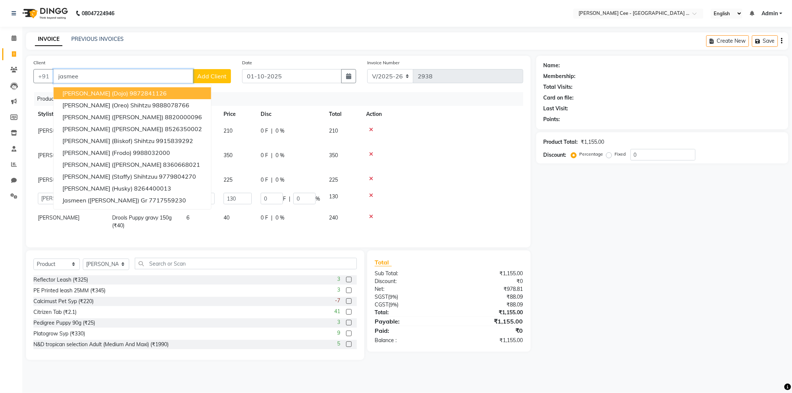
type input "jasmeen"
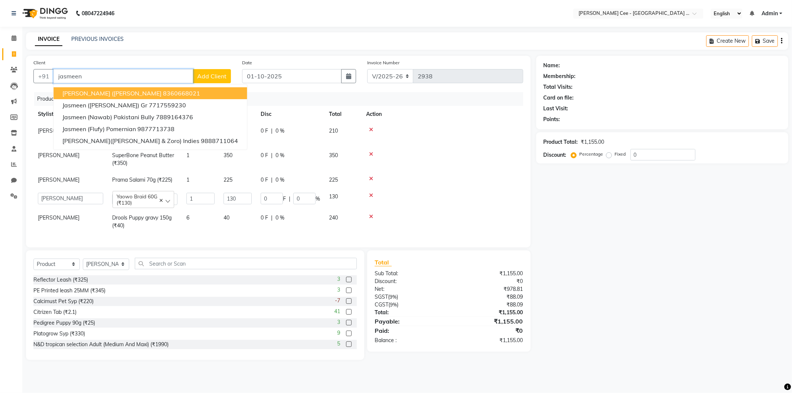
click at [83, 80] on input "jasmeen" at bounding box center [123, 76] width 140 height 14
click at [83, 79] on input "jasmeen" at bounding box center [123, 76] width 140 height 14
click at [83, 80] on input "jasmeen" at bounding box center [123, 76] width 140 height 14
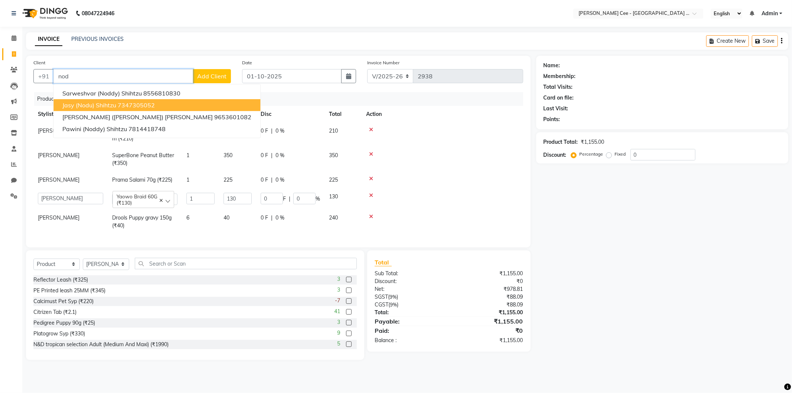
click at [79, 108] on span "Jasy (Nodu) Shihtzu" at bounding box center [89, 104] width 54 height 7
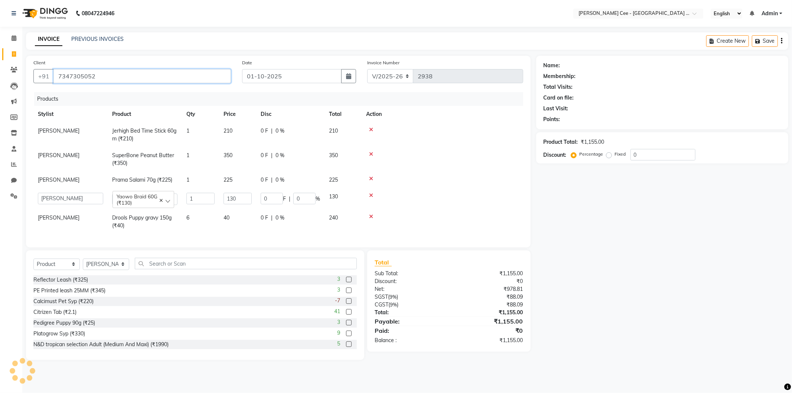
type input "7347305052"
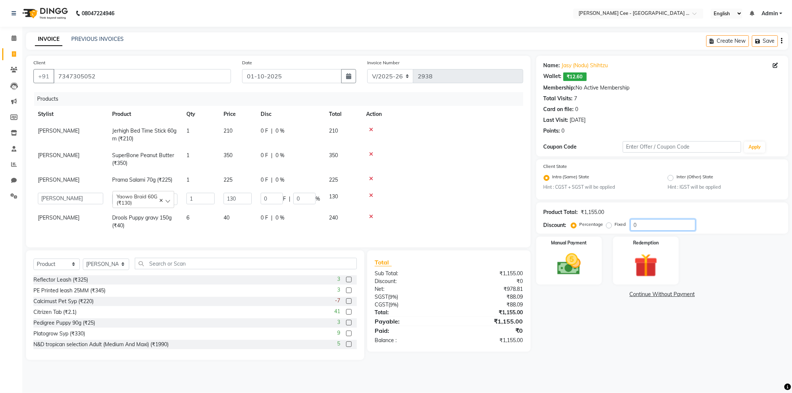
click at [635, 226] on input "0" at bounding box center [663, 225] width 65 height 12
type input "2"
type input "2.6"
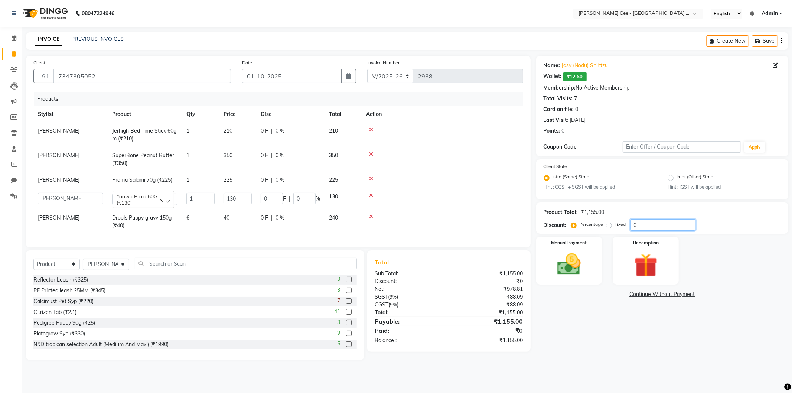
type input "2"
type input "25"
type input "32.5"
type input "25"
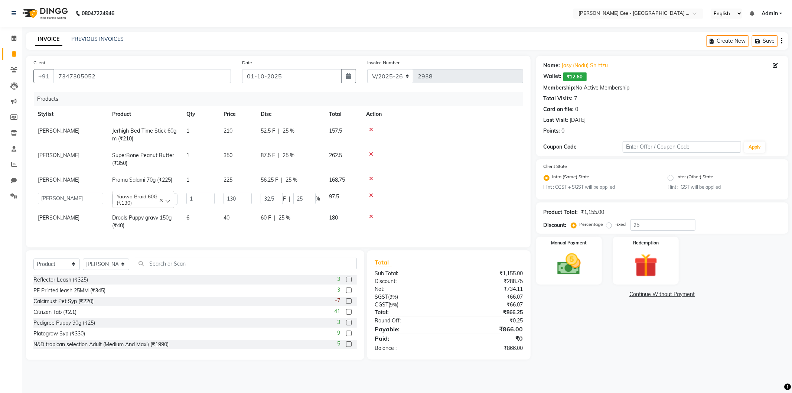
click at [400, 188] on td at bounding box center [443, 180] width 162 height 17
click at [283, 222] on td "60 F | 25 %" at bounding box center [290, 221] width 68 height 25
select select "80154"
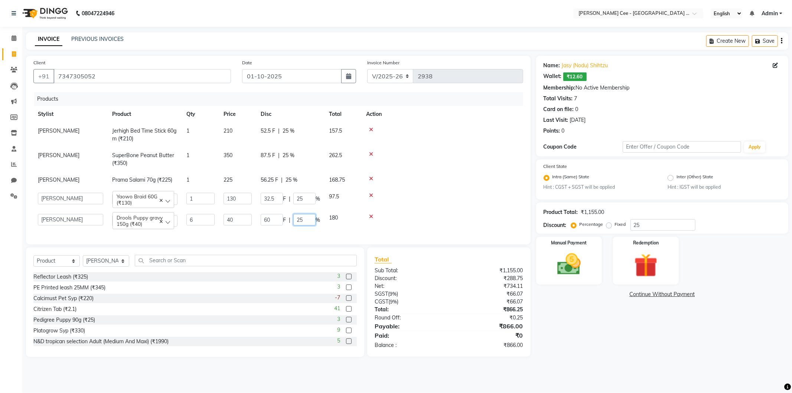
click at [299, 216] on input "25" at bounding box center [304, 220] width 22 height 12
type input "20"
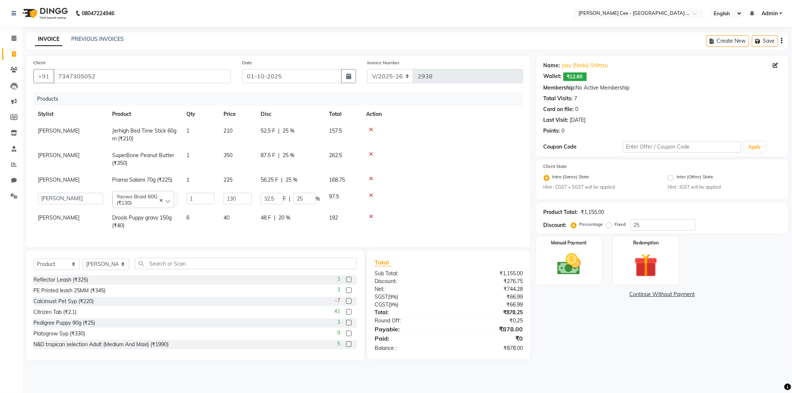
click at [413, 198] on td at bounding box center [443, 198] width 162 height 21
click at [262, 128] on span "52.5 F" at bounding box center [268, 131] width 14 height 8
select select "80154"
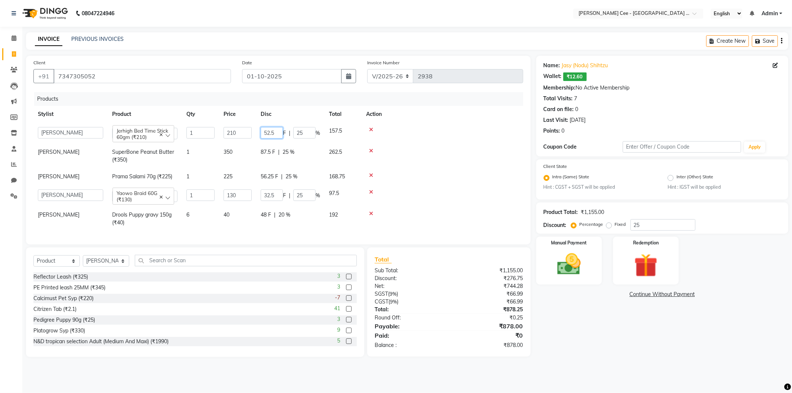
click at [263, 128] on input "52.5" at bounding box center [272, 133] width 22 height 12
type input "50"
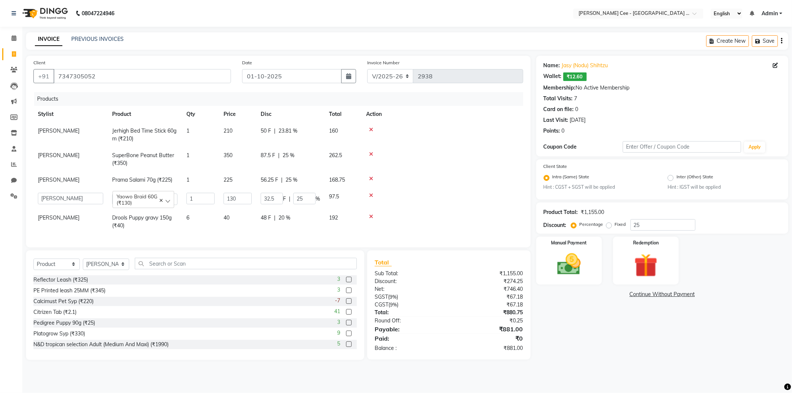
drag, startPoint x: 425, startPoint y: 180, endPoint x: 350, endPoint y: 152, distance: 80.0
click at [424, 178] on div at bounding box center [442, 178] width 153 height 5
click at [263, 133] on span "50 F" at bounding box center [266, 131] width 10 height 8
select select "80154"
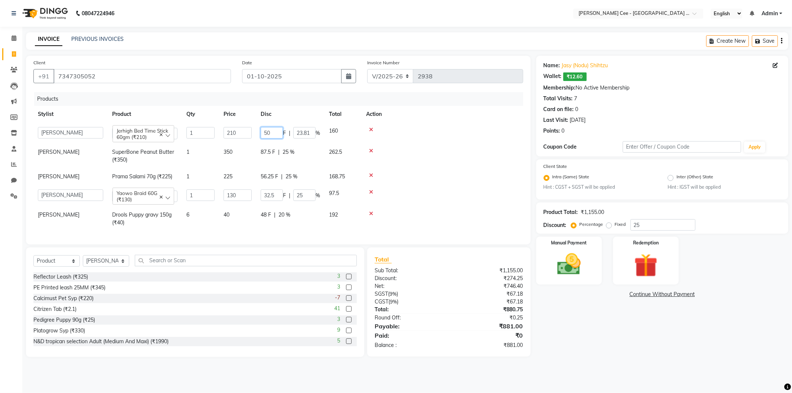
click at [263, 133] on input "50" at bounding box center [272, 133] width 22 height 12
type input "51"
click at [469, 184] on td at bounding box center [443, 176] width 162 height 17
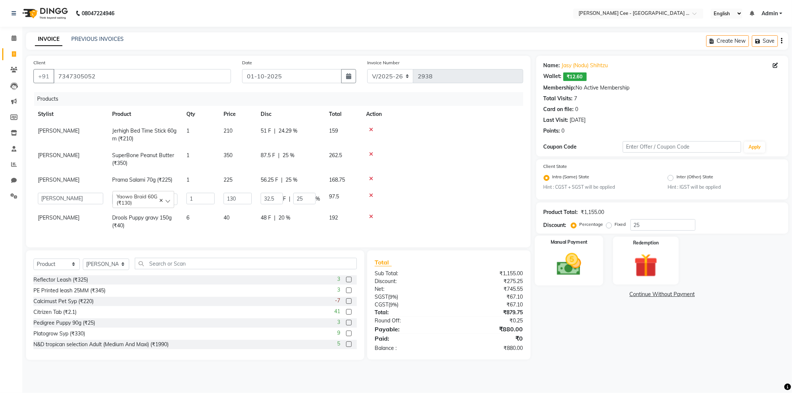
drag, startPoint x: 566, startPoint y: 271, endPoint x: 574, endPoint y: 281, distance: 13.7
click at [566, 271] on img at bounding box center [569, 264] width 40 height 28
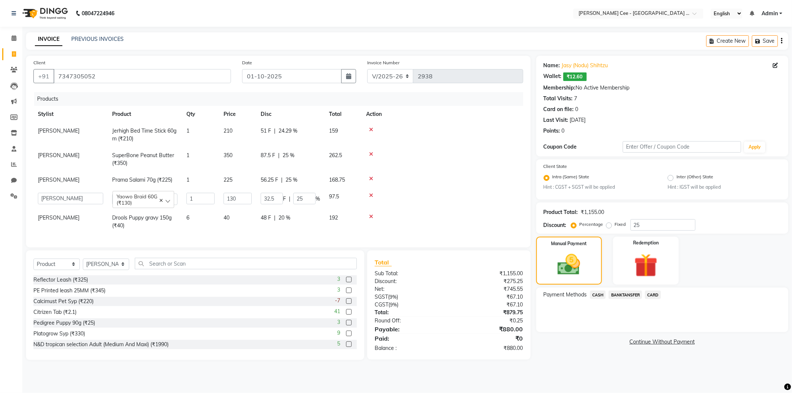
click at [598, 298] on span "CASH" at bounding box center [598, 294] width 16 height 9
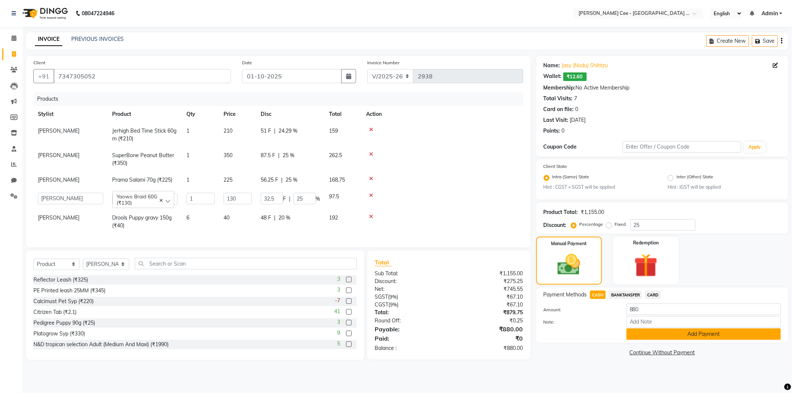
click at [655, 340] on button "Add Payment" at bounding box center [703, 334] width 154 height 12
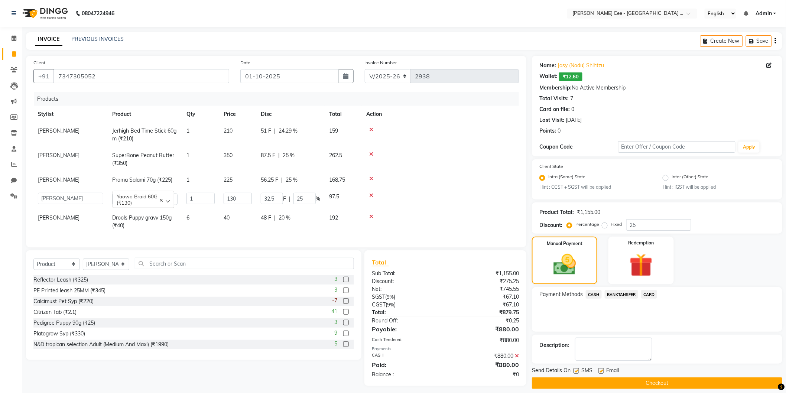
click at [634, 385] on button "Checkout" at bounding box center [657, 383] width 250 height 12
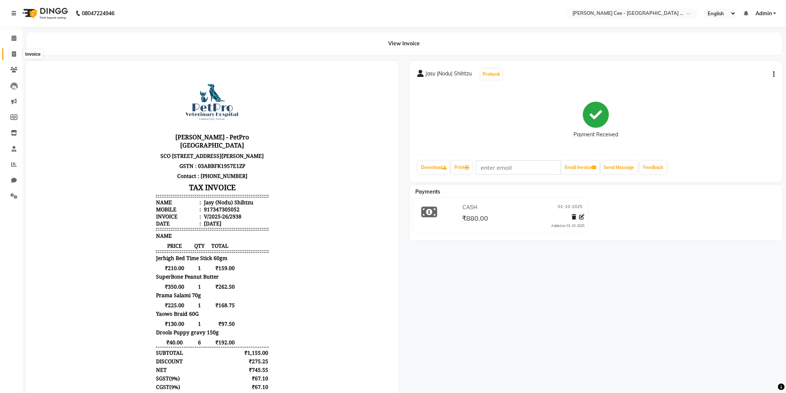
drag, startPoint x: 14, startPoint y: 56, endPoint x: 23, endPoint y: 59, distance: 9.7
click at [14, 55] on icon at bounding box center [14, 54] width 4 height 6
select select "service"
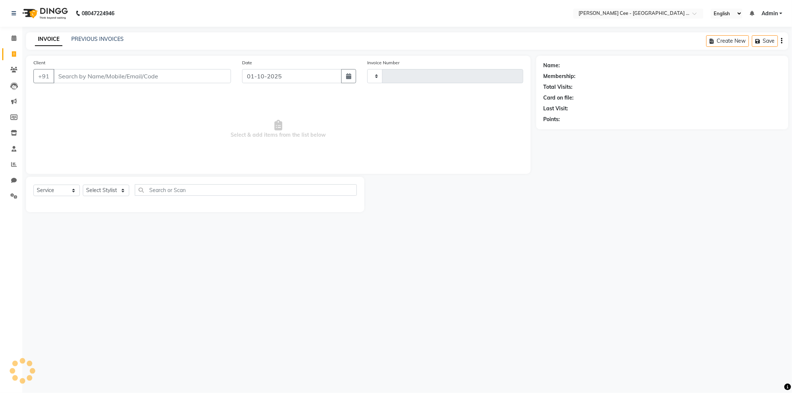
type input "2939"
select select "8239"
select select "product"
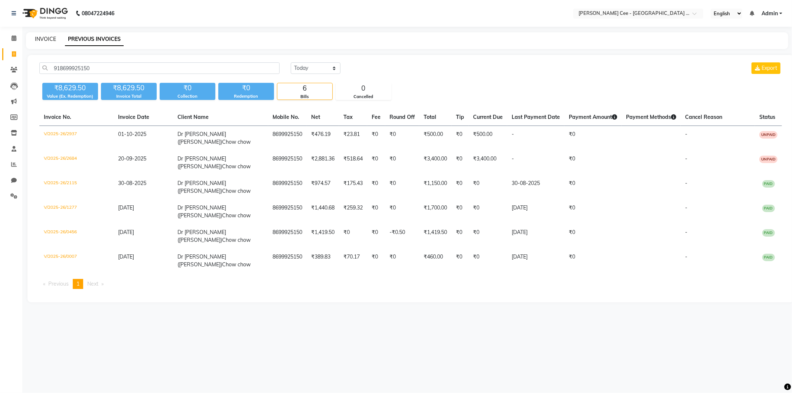
click at [45, 40] on link "INVOICE" at bounding box center [45, 39] width 21 height 7
select select "service"
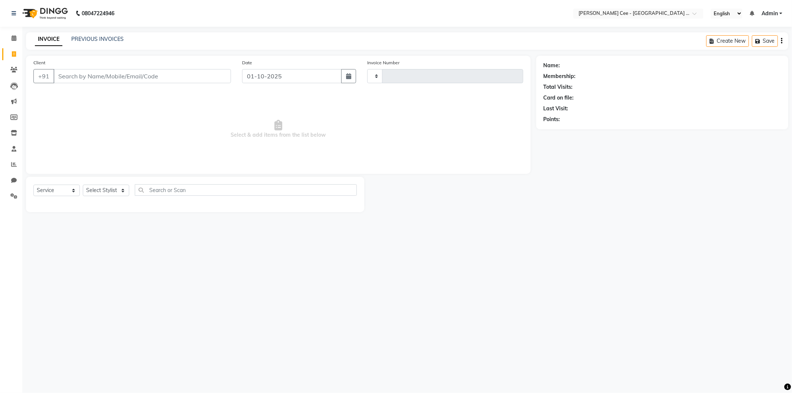
type input "2939"
select select "8239"
select select "product"
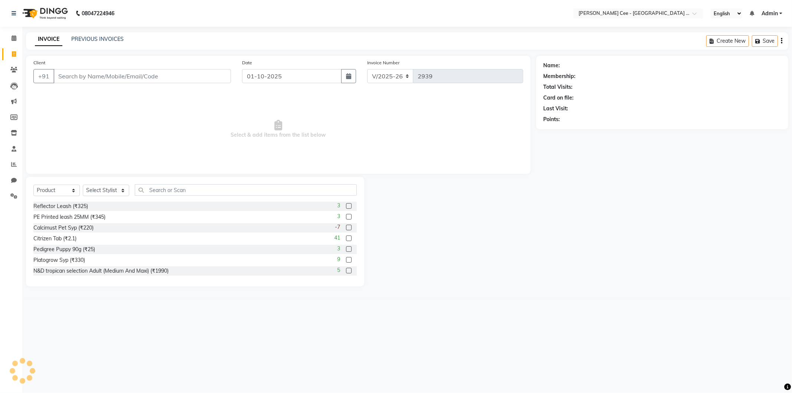
click at [89, 75] on input "Client" at bounding box center [141, 76] width 177 height 14
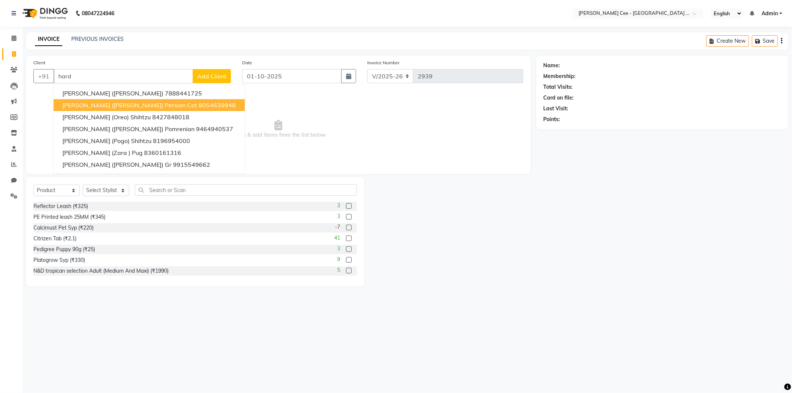
type input "hard"
click at [268, 113] on span "Select & add items from the list below" at bounding box center [278, 129] width 490 height 74
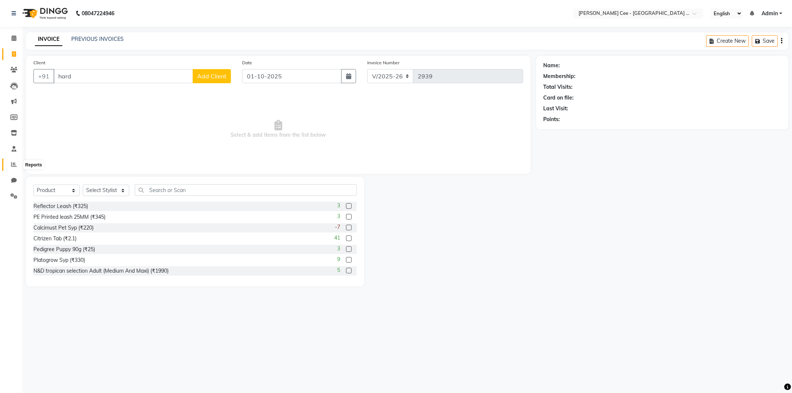
click at [14, 165] on icon at bounding box center [14, 165] width 6 height 6
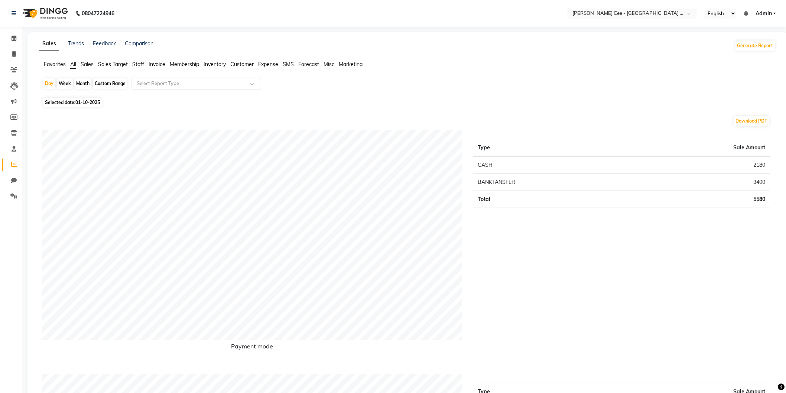
click at [95, 84] on div "Custom Range" at bounding box center [110, 83] width 35 height 10
select select "10"
select select "2025"
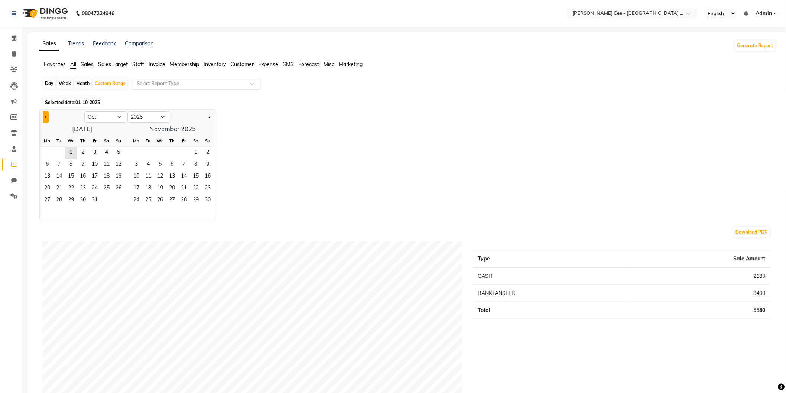
click at [45, 117] on button "Previous month" at bounding box center [46, 117] width 6 height 12
select select "9"
drag, startPoint x: 47, startPoint y: 149, endPoint x: 58, endPoint y: 164, distance: 19.1
click at [46, 149] on span "1" at bounding box center [47, 153] width 12 height 12
click at [61, 196] on span "30" at bounding box center [59, 201] width 12 height 12
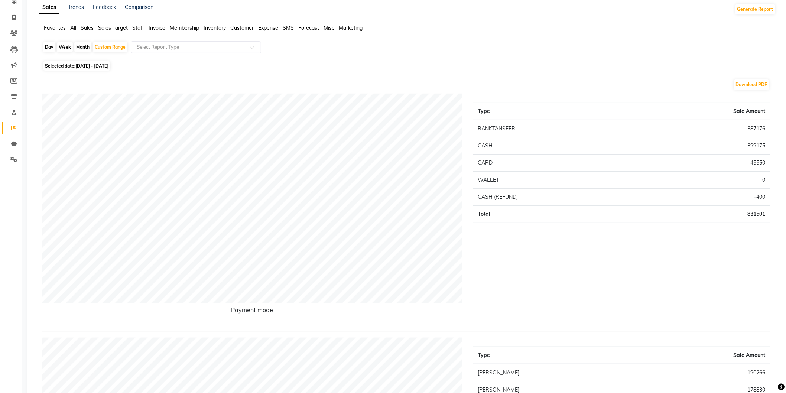
scroll to position [137, 0]
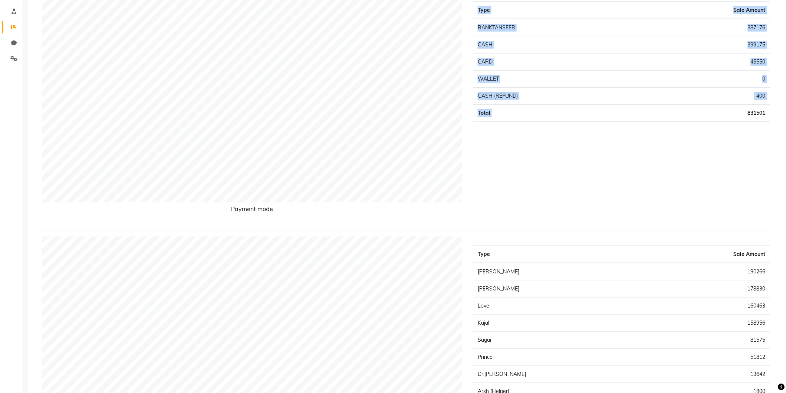
drag, startPoint x: 745, startPoint y: 115, endPoint x: 771, endPoint y: 114, distance: 26.8
click at [771, 114] on div "Type Sale Amount BANKTANSFER 387176 CASH 399175 CARD 45550 WALLET 0 CASH (REFUN…" at bounding box center [621, 109] width 308 height 232
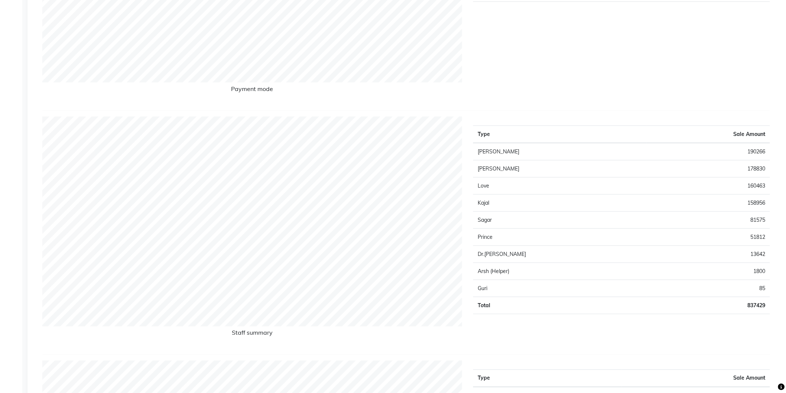
scroll to position [275, 0]
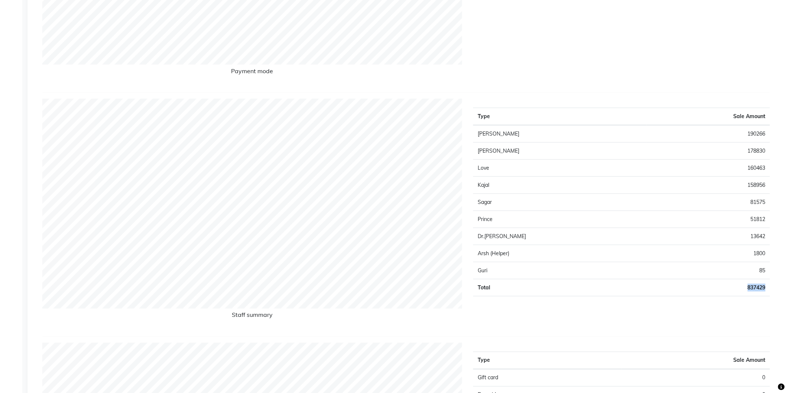
drag, startPoint x: 744, startPoint y: 287, endPoint x: 766, endPoint y: 287, distance: 22.3
click at [766, 287] on td "837429" at bounding box center [708, 287] width 124 height 17
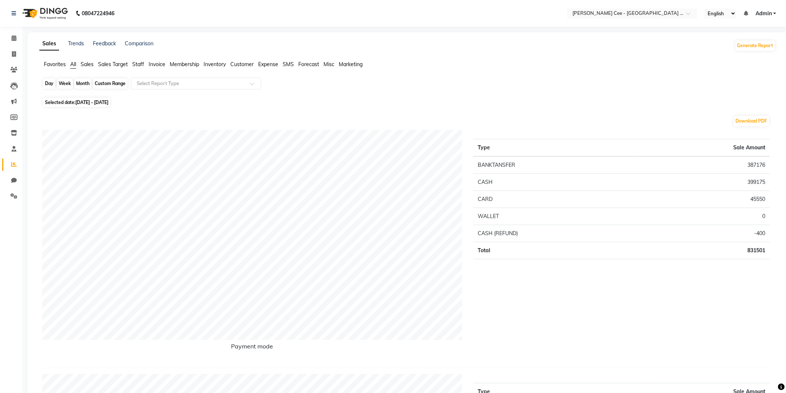
click at [103, 82] on div "Custom Range" at bounding box center [110, 83] width 35 height 10
select select "9"
select select "2025"
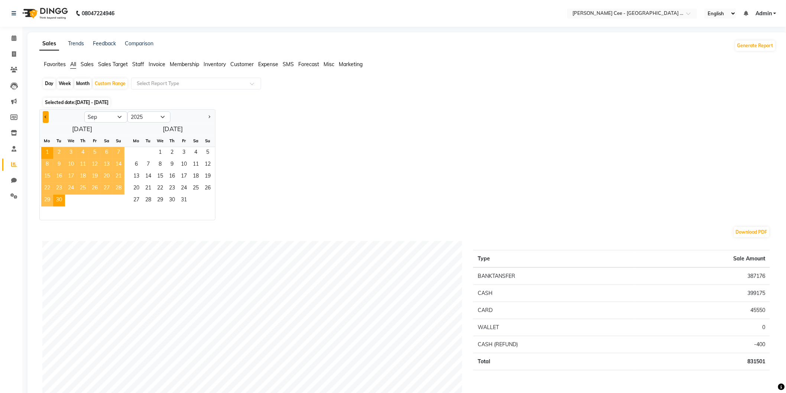
click at [43, 120] on button "Previous month" at bounding box center [46, 117] width 6 height 12
select select "8"
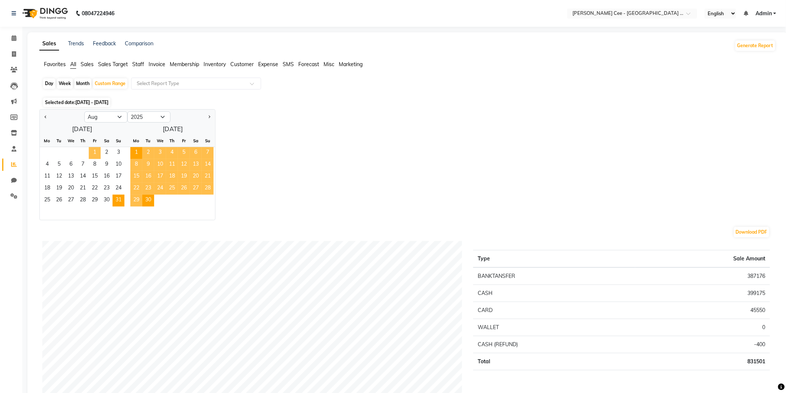
drag, startPoint x: 93, startPoint y: 151, endPoint x: 118, endPoint y: 197, distance: 51.8
click at [94, 152] on span "1" at bounding box center [95, 153] width 12 height 12
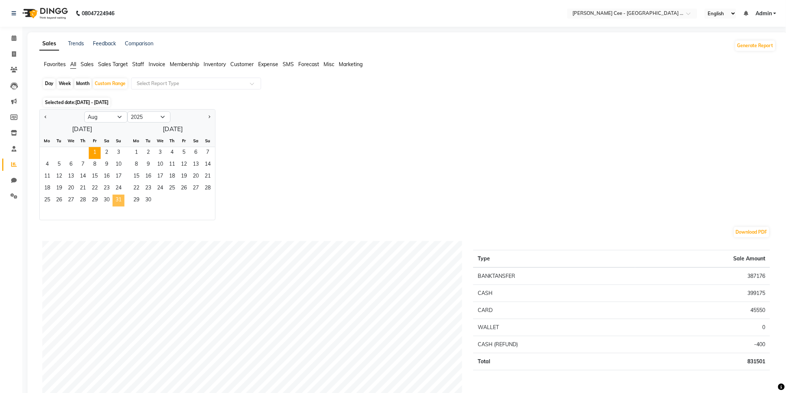
click at [118, 197] on span "31" at bounding box center [119, 201] width 12 height 12
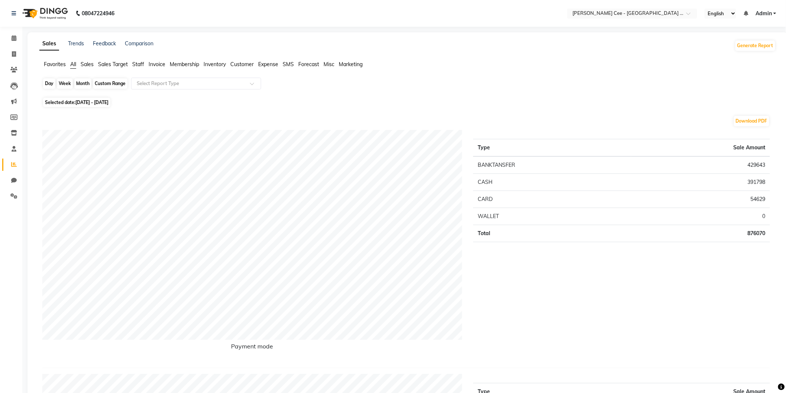
click at [117, 82] on div "Custom Range" at bounding box center [110, 83] width 35 height 10
select select "8"
select select "2025"
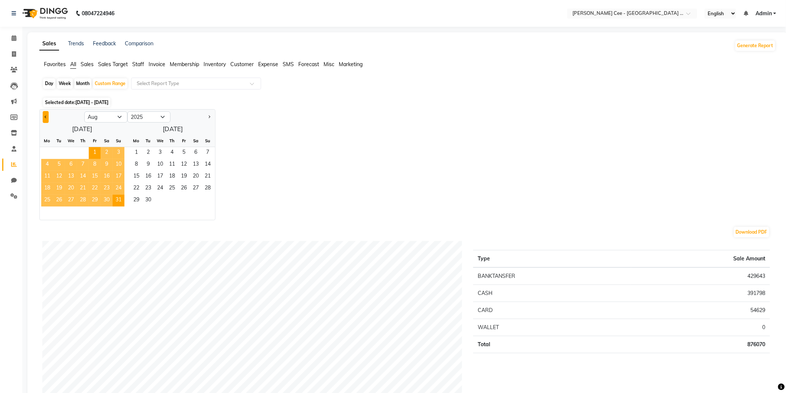
click at [45, 116] on button "Previous month" at bounding box center [46, 117] width 6 height 12
select select "7"
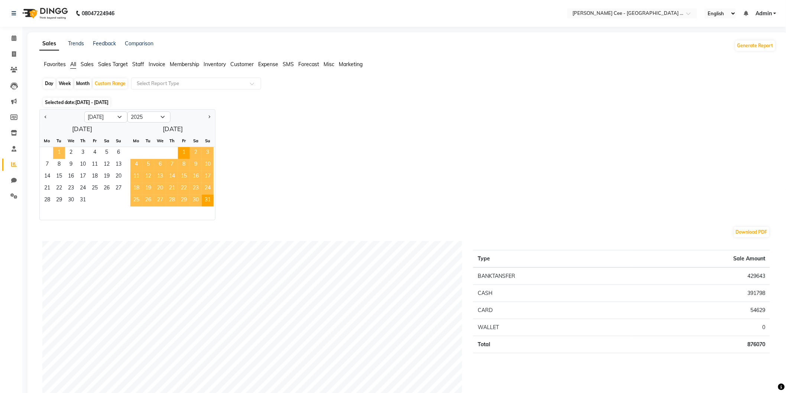
click at [56, 153] on span "1" at bounding box center [59, 153] width 12 height 12
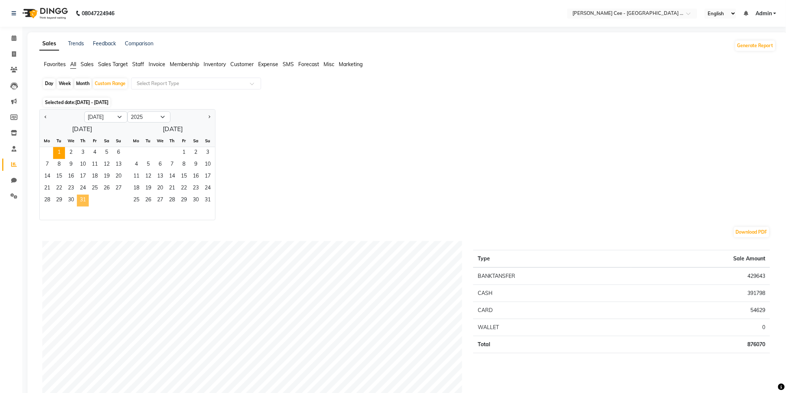
click at [81, 201] on span "31" at bounding box center [83, 201] width 12 height 12
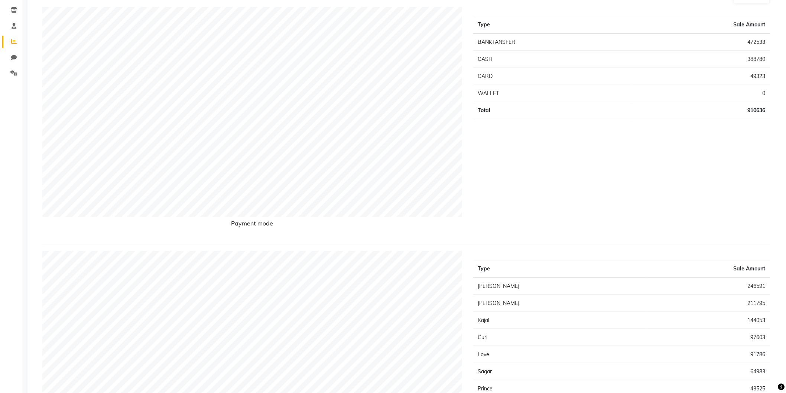
scroll to position [137, 0]
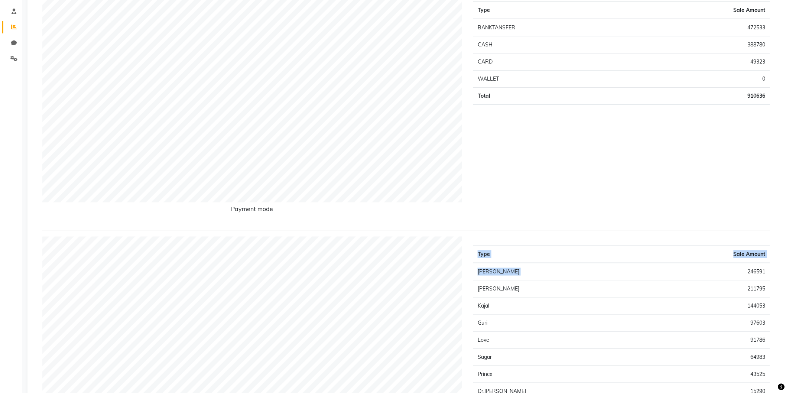
drag, startPoint x: 745, startPoint y: 270, endPoint x: 784, endPoint y: 270, distance: 39.7
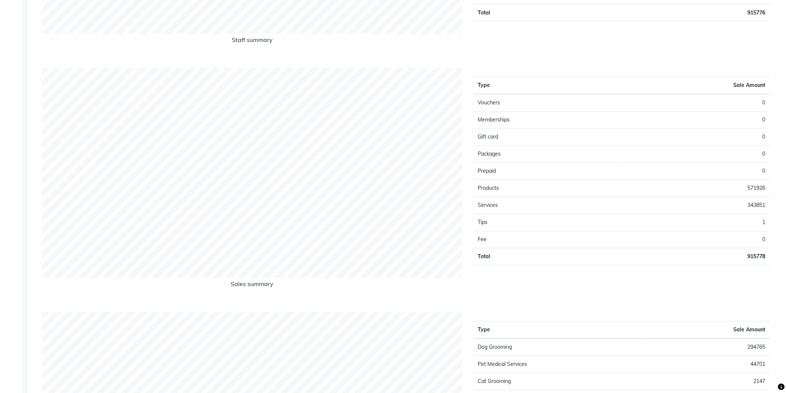
scroll to position [275, 0]
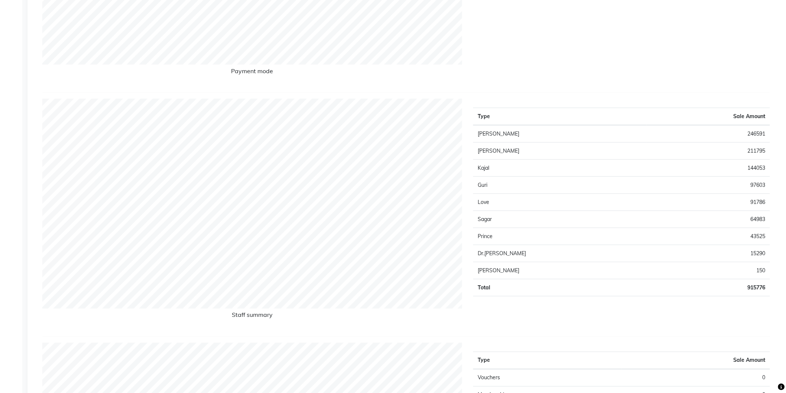
click at [606, 315] on div "Type Sale Amount Manpreet Singh 246591 Jashanpreet Singh 211795 Kajal 144053 Gu…" at bounding box center [621, 215] width 308 height 232
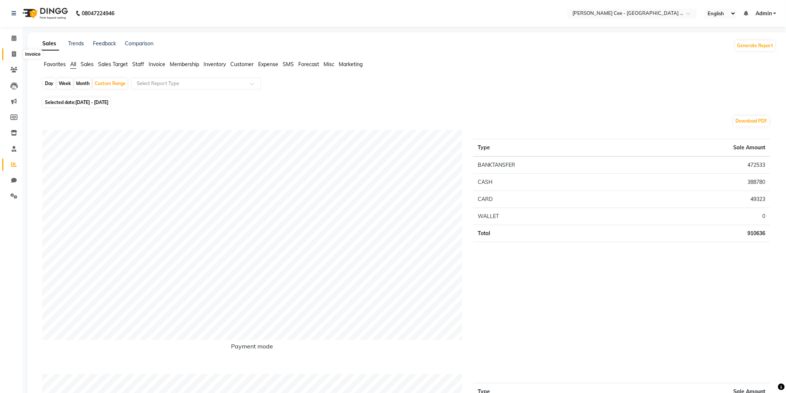
click at [12, 50] on span at bounding box center [13, 54] width 13 height 9
select select "service"
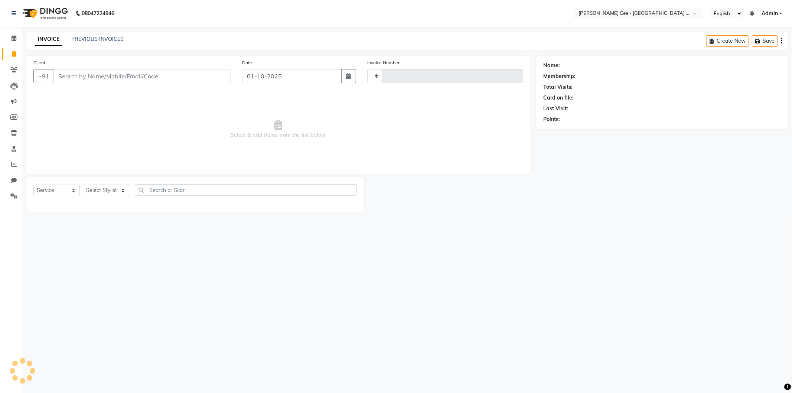
type input "2939"
select select "8239"
select select "product"
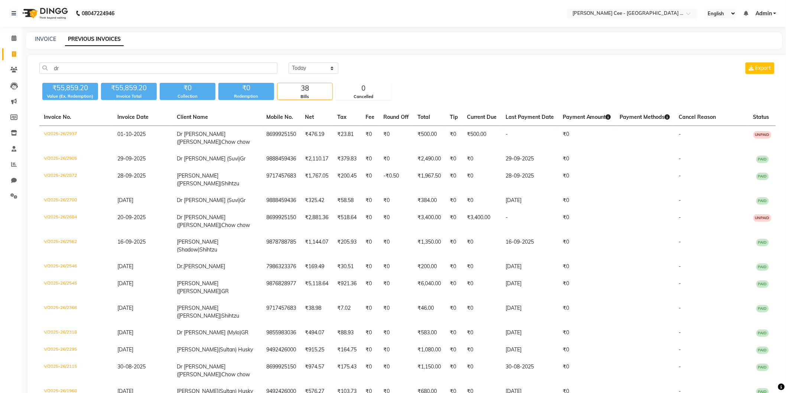
click at [94, 41] on link "PREVIOUS INVOICES" at bounding box center [94, 39] width 59 height 13
click at [75, 75] on div "dr [DATE] [DATE] Custom Range Export" at bounding box center [407, 70] width 747 height 17
click at [78, 69] on input "dr" at bounding box center [158, 68] width 238 height 12
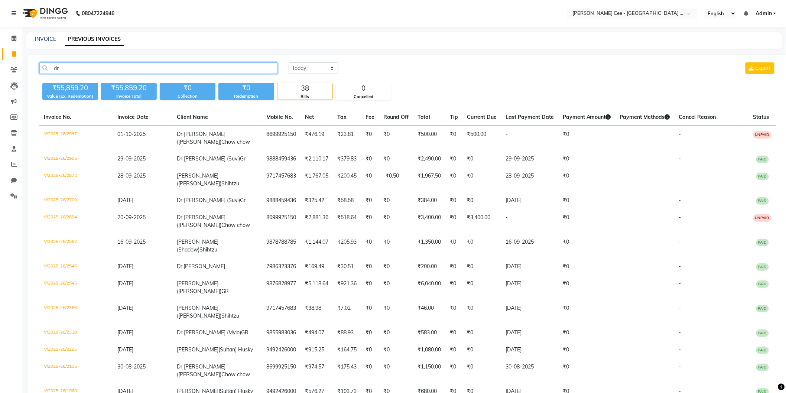
click at [78, 69] on input "dr" at bounding box center [158, 68] width 238 height 12
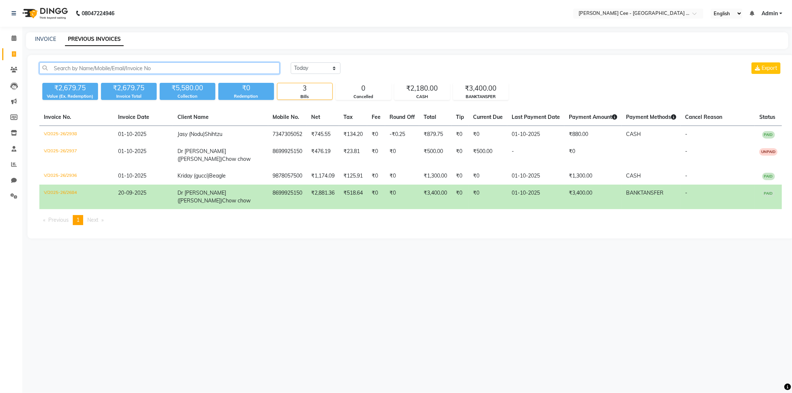
click at [164, 68] on input "text" at bounding box center [159, 68] width 240 height 12
click at [17, 52] on span at bounding box center [13, 54] width 13 height 9
select select "service"
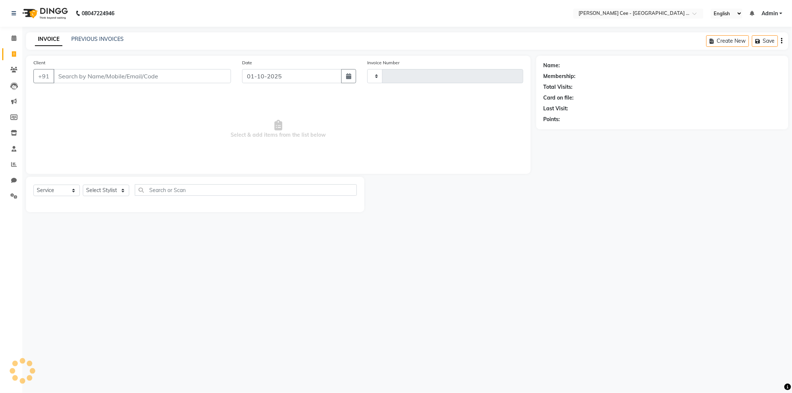
type input "2939"
select select "8239"
click at [48, 190] on select "Select Service Product Membership Package Voucher Prepaid Gift Card" at bounding box center [56, 191] width 46 height 12
select select "product"
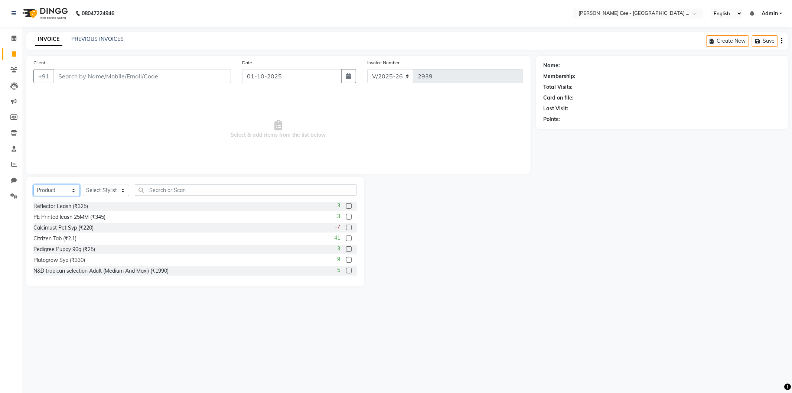
click at [33, 185] on select "Select Service Product Membership Package Voucher Prepaid Gift Card" at bounding box center [56, 191] width 46 height 12
click at [107, 185] on select "Select Stylist Arsh (Helper) Avinash [PERSON_NAME] [PERSON_NAME] [PERSON_NAME] …" at bounding box center [106, 191] width 46 height 12
select select "80154"
click at [83, 185] on select "Select Stylist Arsh (Helper) Avinash [PERSON_NAME] [PERSON_NAME] [PERSON_NAME] …" at bounding box center [106, 191] width 46 height 12
click at [179, 189] on input "text" at bounding box center [246, 190] width 222 height 12
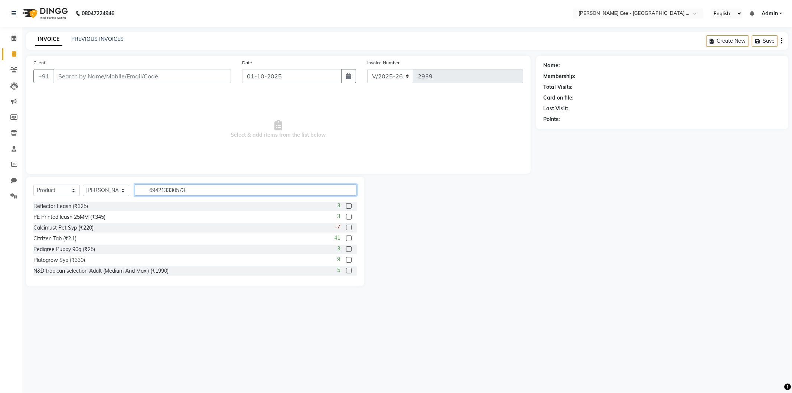
type input "6942133305734"
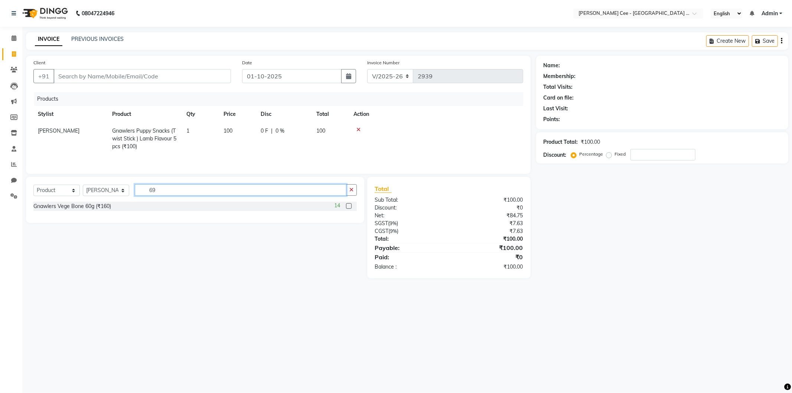
type input "6"
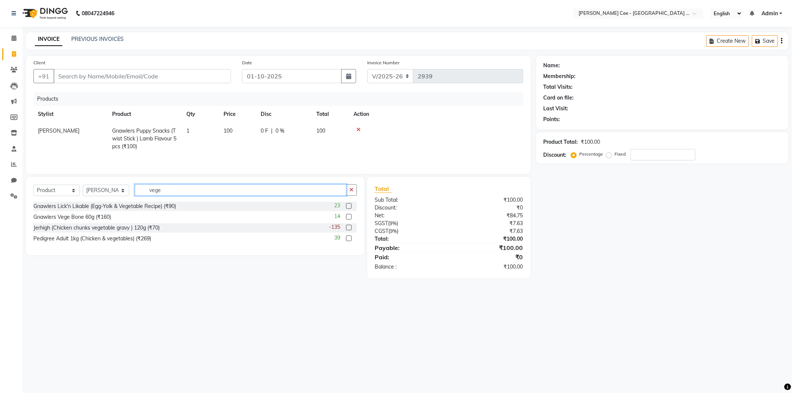
type input "vege"
click at [348, 218] on label at bounding box center [349, 217] width 6 height 6
click at [348, 218] on input "checkbox" at bounding box center [348, 217] width 5 height 5
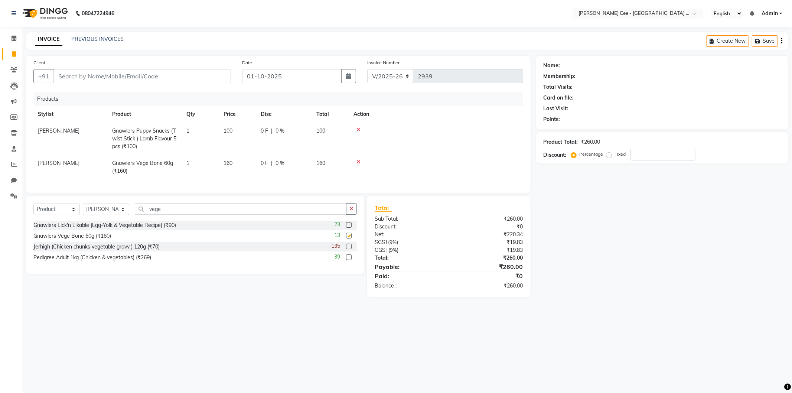
checkbox input "false"
click at [157, 214] on input "vege" at bounding box center [241, 209] width 212 height 12
click at [155, 214] on input "vege" at bounding box center [241, 209] width 212 height 12
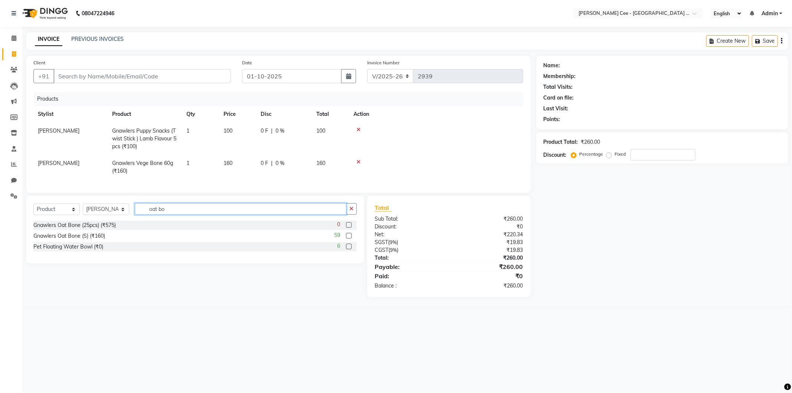
type input "oat bo"
click at [349, 238] on label at bounding box center [349, 236] width 6 height 6
click at [349, 238] on input "checkbox" at bounding box center [348, 236] width 5 height 5
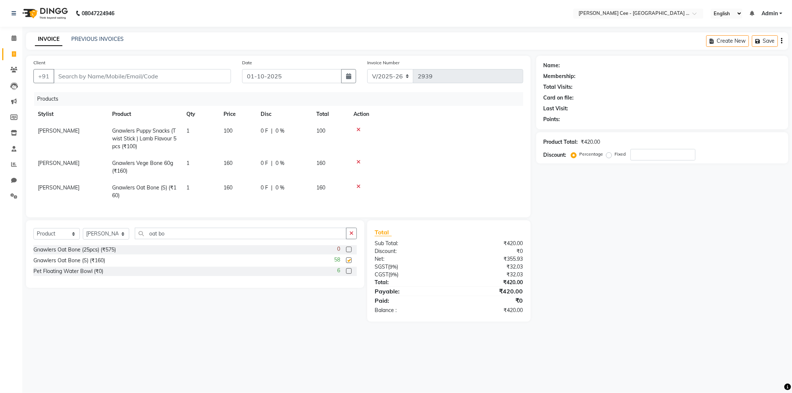
checkbox input "false"
click at [169, 239] on input "oat bo" at bounding box center [241, 234] width 212 height 12
click at [167, 239] on input "oat bo" at bounding box center [241, 234] width 212 height 12
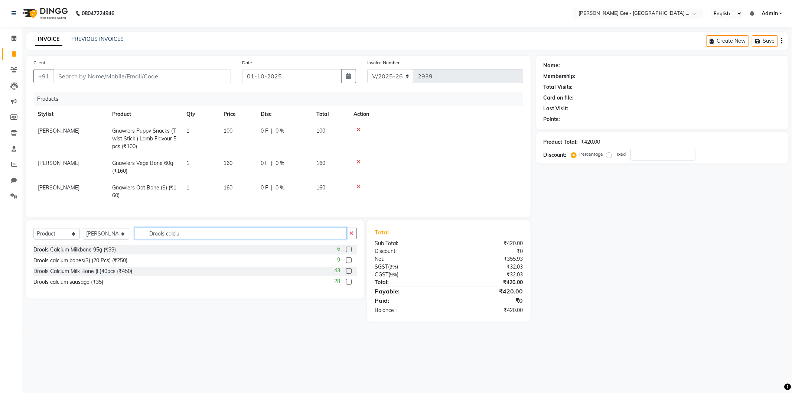
type input "Drools calciu"
click at [347, 284] on label at bounding box center [349, 282] width 6 height 6
click at [347, 284] on input "checkbox" at bounding box center [348, 282] width 5 height 5
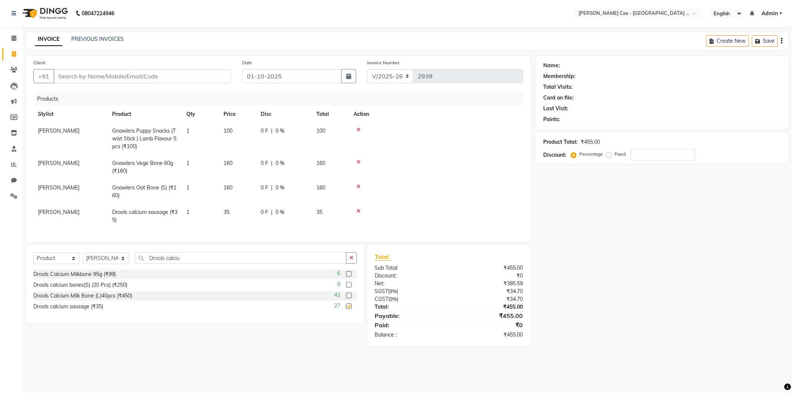
checkbox input "false"
click at [187, 211] on span "1" at bounding box center [187, 212] width 3 height 7
select select "80154"
click at [187, 211] on input "1" at bounding box center [200, 214] width 28 height 12
type input "2"
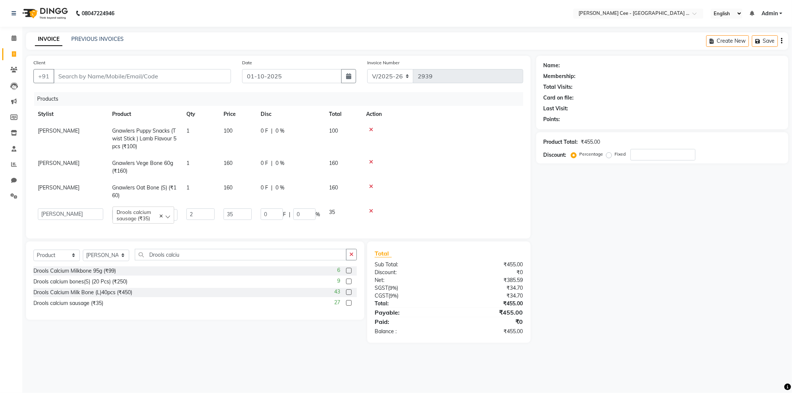
click at [485, 212] on div at bounding box center [442, 210] width 153 height 5
click at [138, 76] on input "Client" at bounding box center [141, 76] width 177 height 14
type input "M"
type input "0"
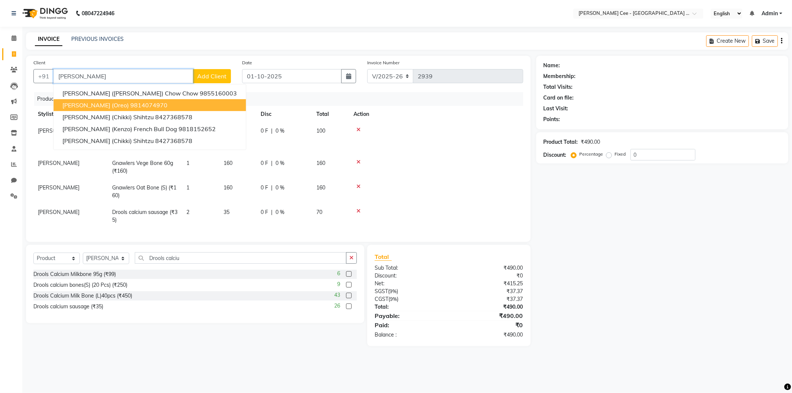
click at [130, 106] on ngb-highlight "9814074970" at bounding box center [148, 104] width 37 height 7
type input "9814074970"
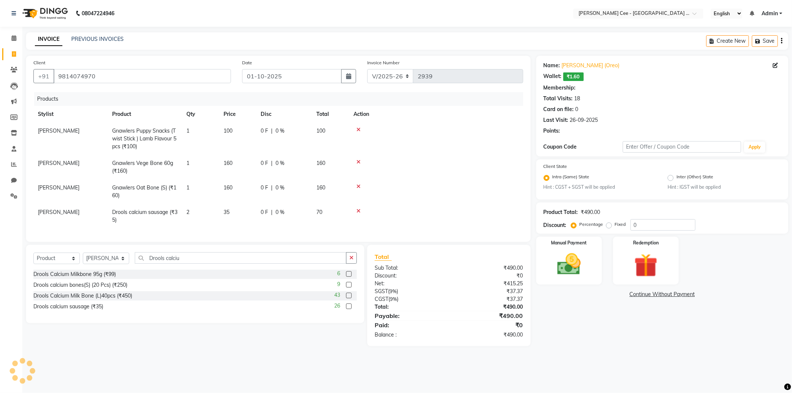
radio input "false"
radio input "true"
click at [633, 224] on input "0" at bounding box center [663, 225] width 65 height 12
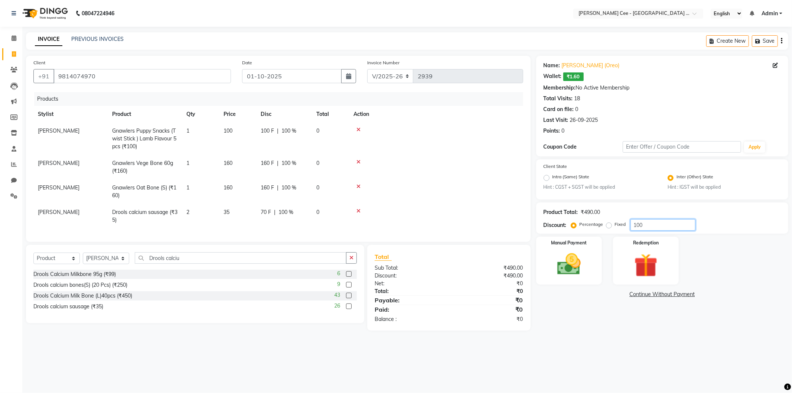
type input "100"
click at [437, 153] on td at bounding box center [436, 139] width 174 height 32
click at [634, 228] on input "100" at bounding box center [663, 225] width 65 height 12
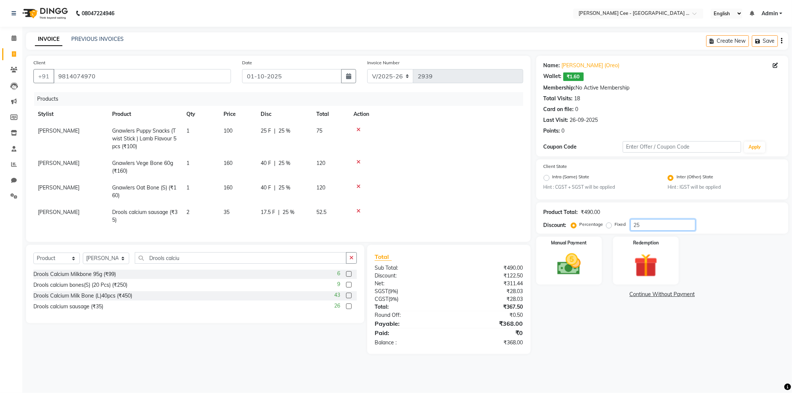
type input "25"
click at [572, 350] on div "Name: Manish Grover (Oreo) Wallet: ₹1.60 Membership: No Active Membership Total…" at bounding box center [665, 205] width 258 height 298
click at [286, 214] on span "25 %" at bounding box center [289, 212] width 12 height 8
select select "80154"
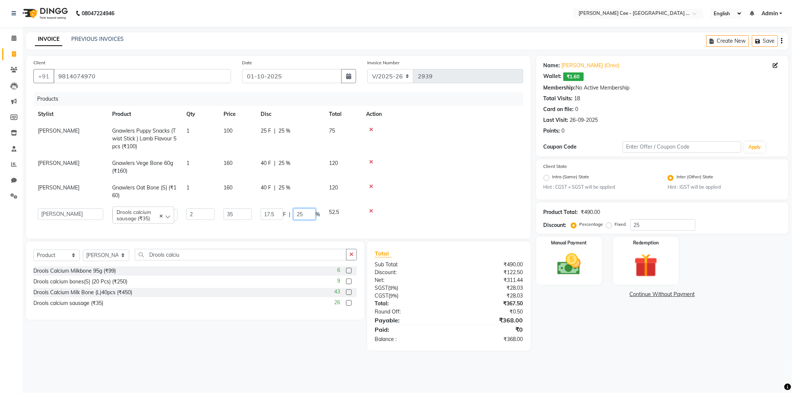
click at [299, 214] on input "25" at bounding box center [304, 214] width 22 height 12
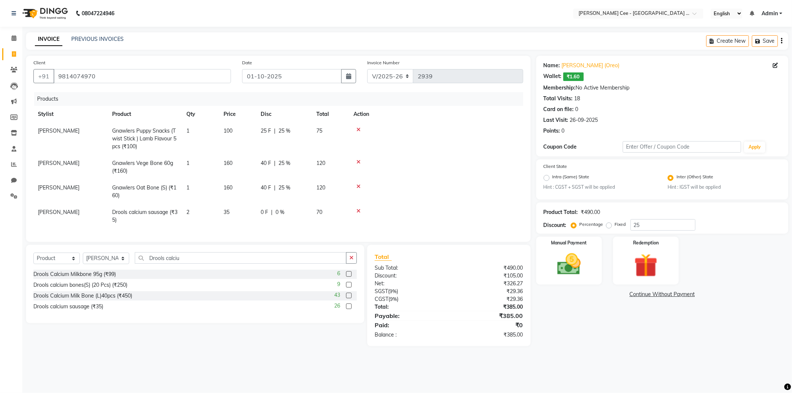
click at [581, 322] on div "Name: Manish Grover (Oreo) Wallet: ₹1.60 Membership: No Active Membership Total…" at bounding box center [665, 201] width 258 height 290
click at [187, 261] on input "Drools calciu" at bounding box center [241, 258] width 212 height 12
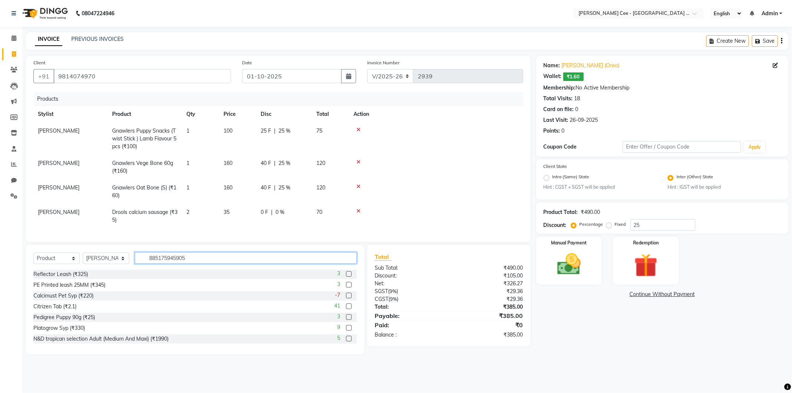
type input "8851759459050"
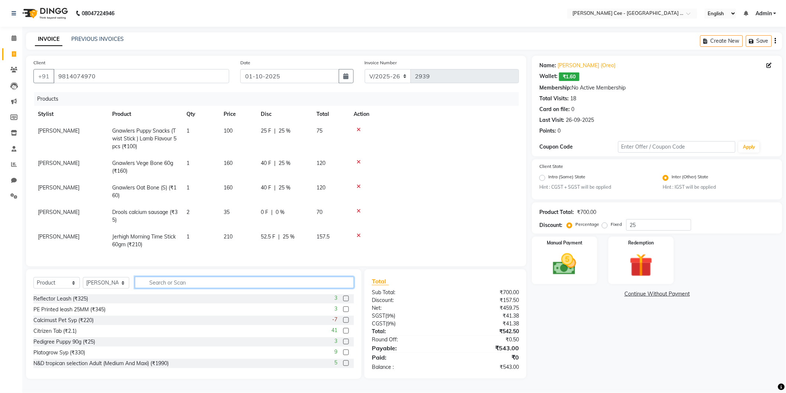
scroll to position [3, 0]
click at [169, 286] on input "text" at bounding box center [244, 283] width 219 height 12
type input "6942133302207"
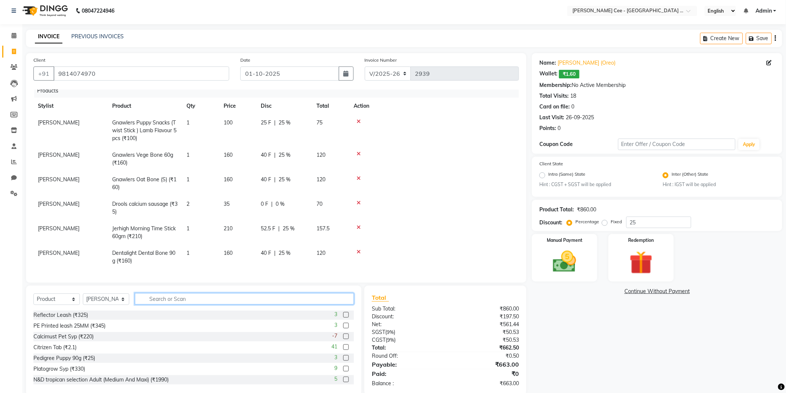
scroll to position [12, 0]
click at [358, 225] on icon at bounding box center [358, 227] width 4 height 5
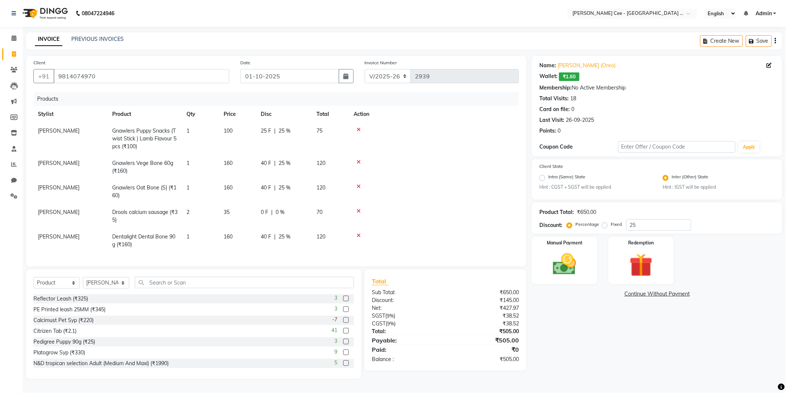
scroll to position [3, 0]
click at [259, 210] on td "0 F | 0 %" at bounding box center [284, 216] width 56 height 25
select select "80154"
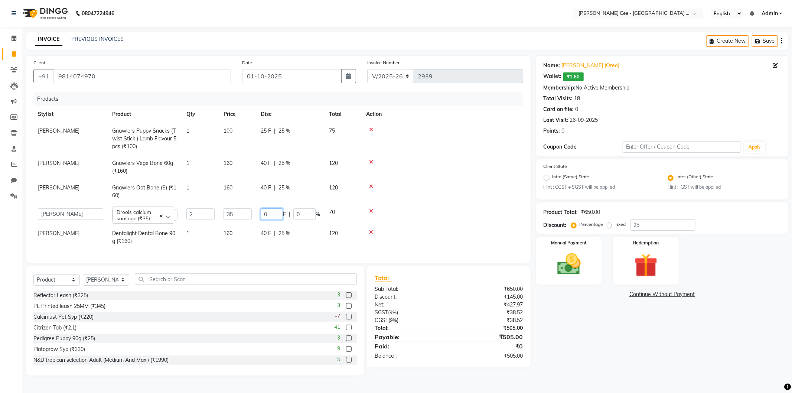
click at [265, 210] on input "0" at bounding box center [272, 214] width 22 height 12
type input "5"
click at [525, 209] on div "Client +91 9814074970 Date 01-10-2025 Invoice Number V/2025 V/2025-26 2939 Prod…" at bounding box center [278, 159] width 505 height 207
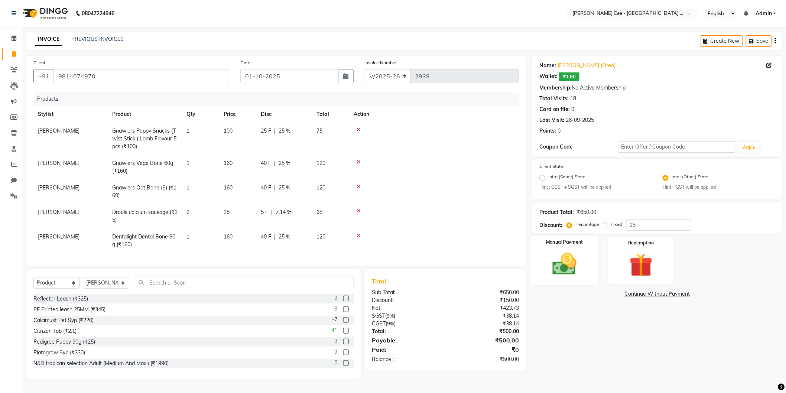
click at [564, 269] on img at bounding box center [564, 264] width 39 height 28
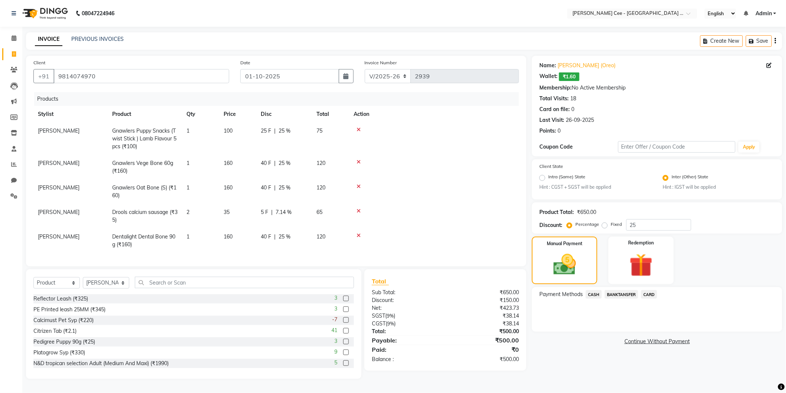
click at [596, 295] on span "CASH" at bounding box center [594, 294] width 16 height 9
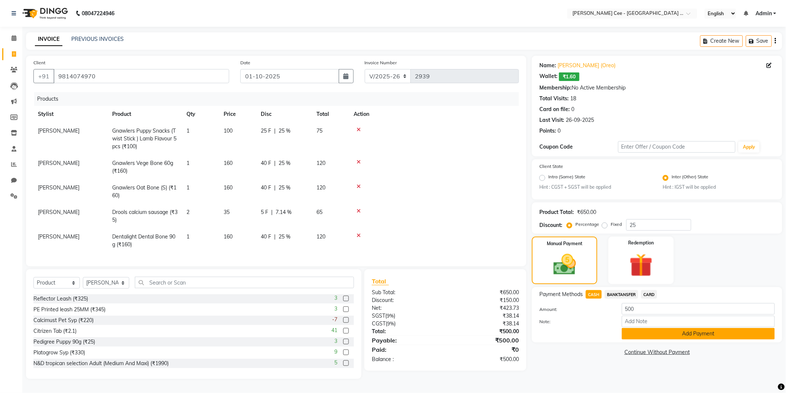
click at [628, 339] on button "Add Payment" at bounding box center [698, 334] width 153 height 12
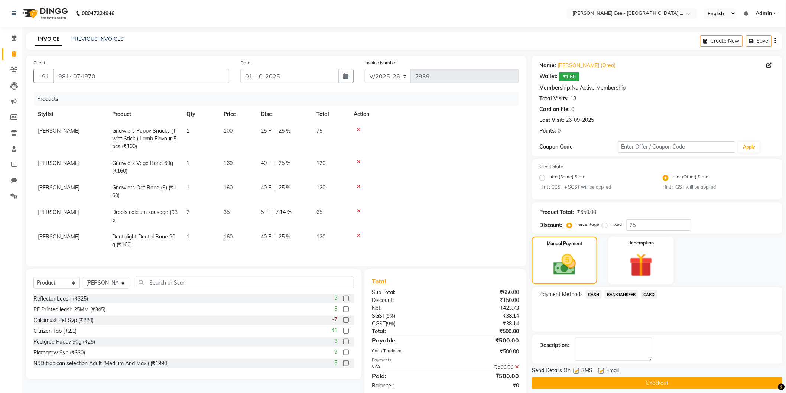
click at [594, 385] on button "Checkout" at bounding box center [657, 383] width 250 height 12
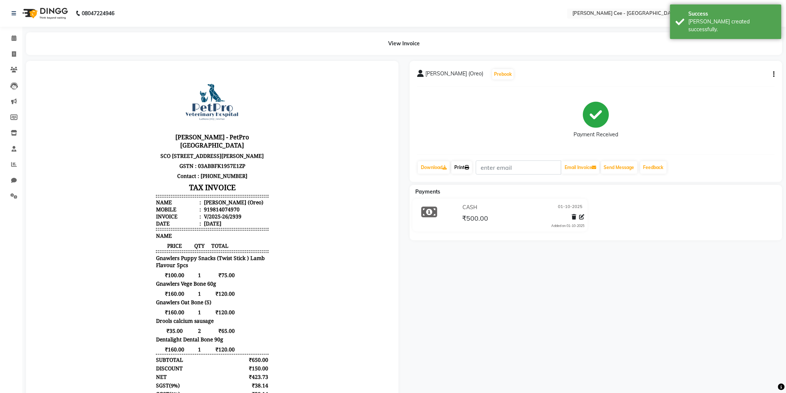
click at [469, 165] on icon at bounding box center [467, 167] width 4 height 4
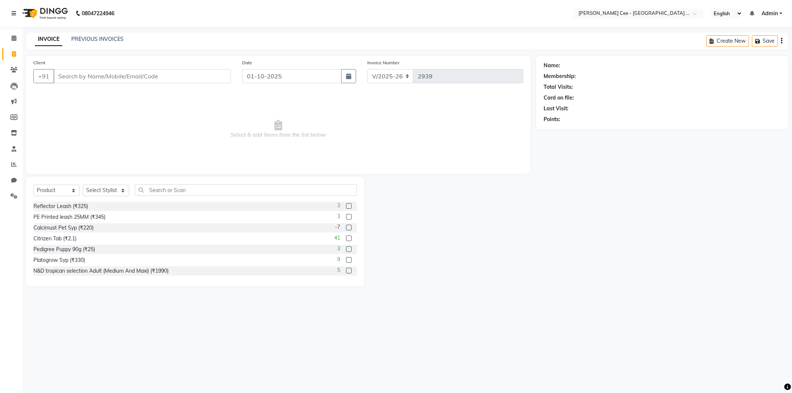
select select "8239"
select select "product"
click at [85, 45] on div "INVOICE PREVIOUS INVOICES Create New Save" at bounding box center [407, 40] width 762 height 17
click at [80, 38] on link "PREVIOUS INVOICES" at bounding box center [97, 39] width 52 height 7
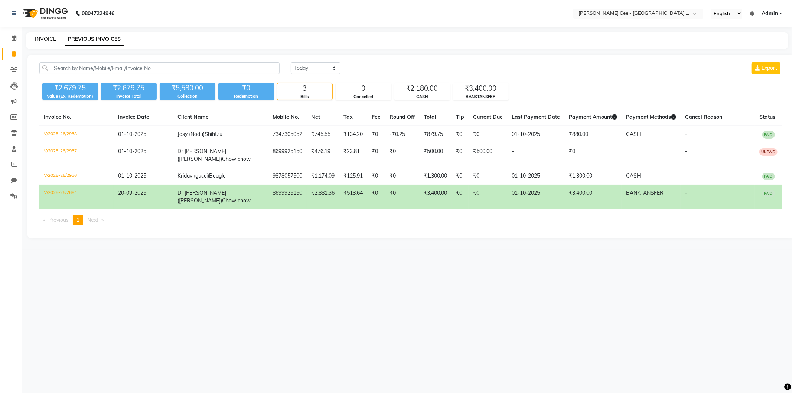
click at [50, 39] on link "INVOICE" at bounding box center [45, 39] width 21 height 7
select select "service"
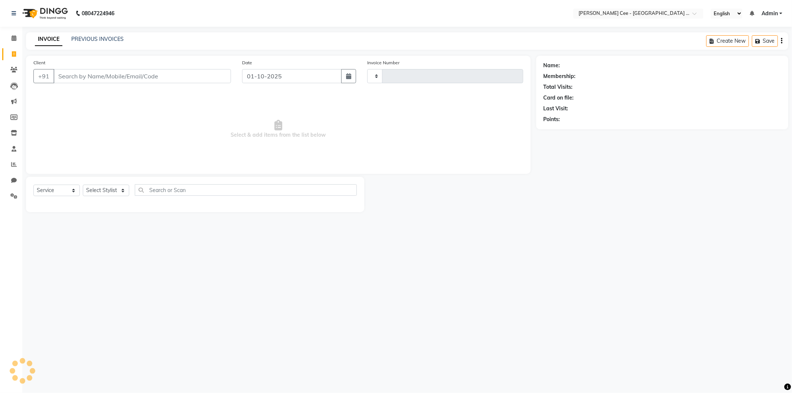
type input "2939"
select select "8239"
select select "product"
